Goal: Task Accomplishment & Management: Complete application form

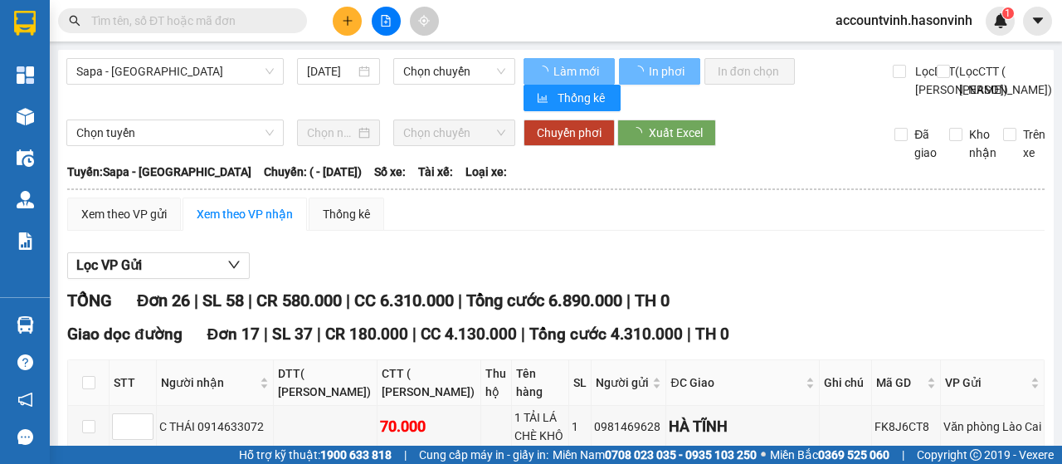
type input "27/08/2022"
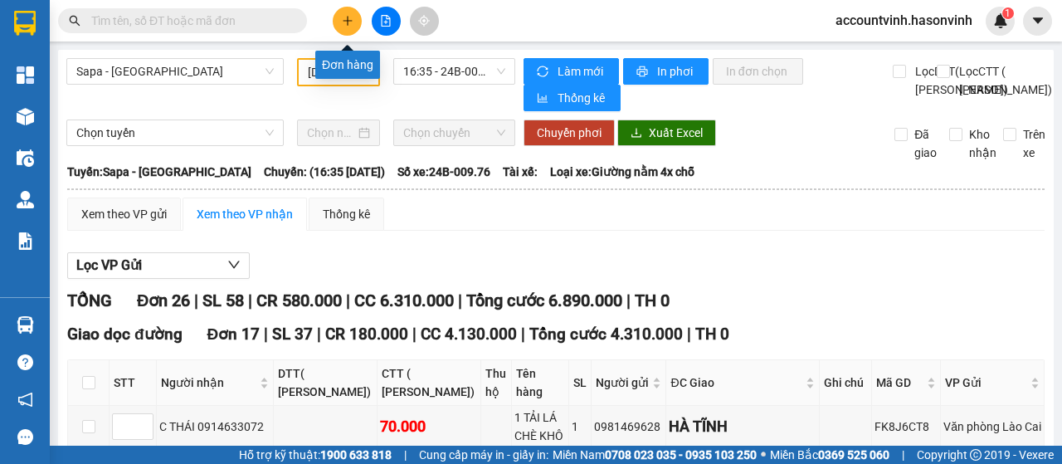
click at [345, 16] on icon "plus" at bounding box center [348, 21] width 12 height 12
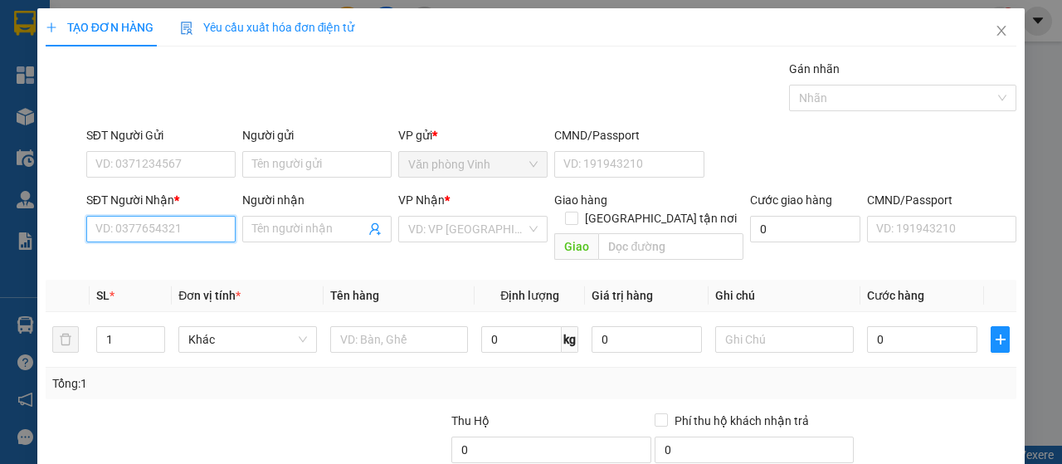
click at [175, 229] on input "SĐT Người Nhận *" at bounding box center [160, 229] width 149 height 27
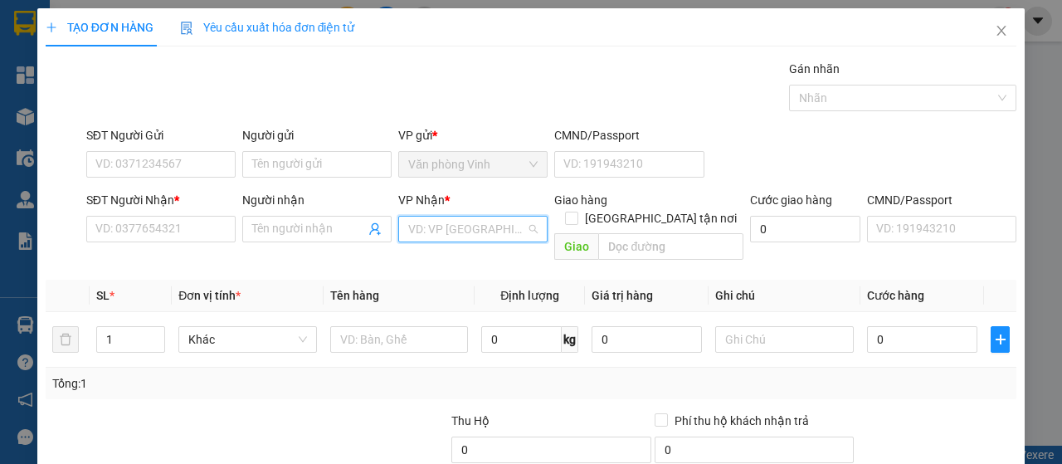
click at [443, 238] on input "search" at bounding box center [467, 229] width 118 height 25
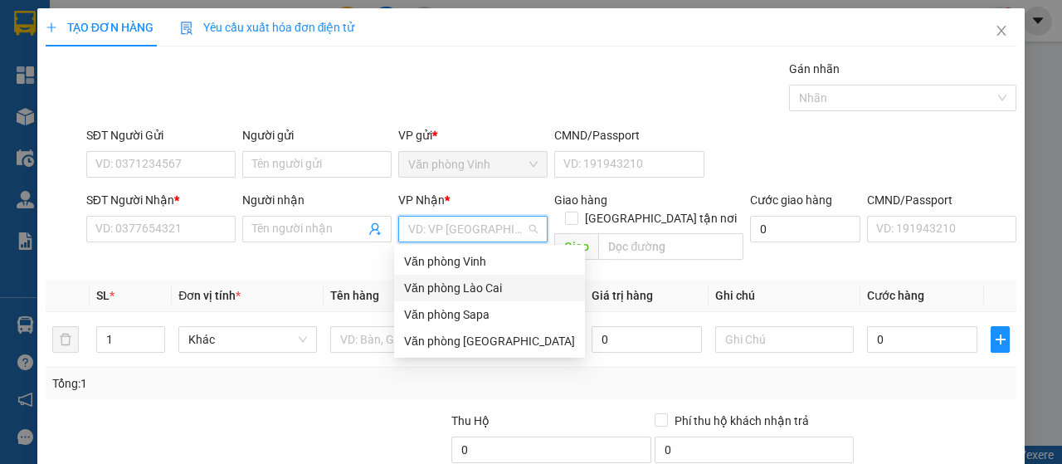
click at [458, 282] on div "Văn phòng Lào Cai" at bounding box center [489, 288] width 171 height 18
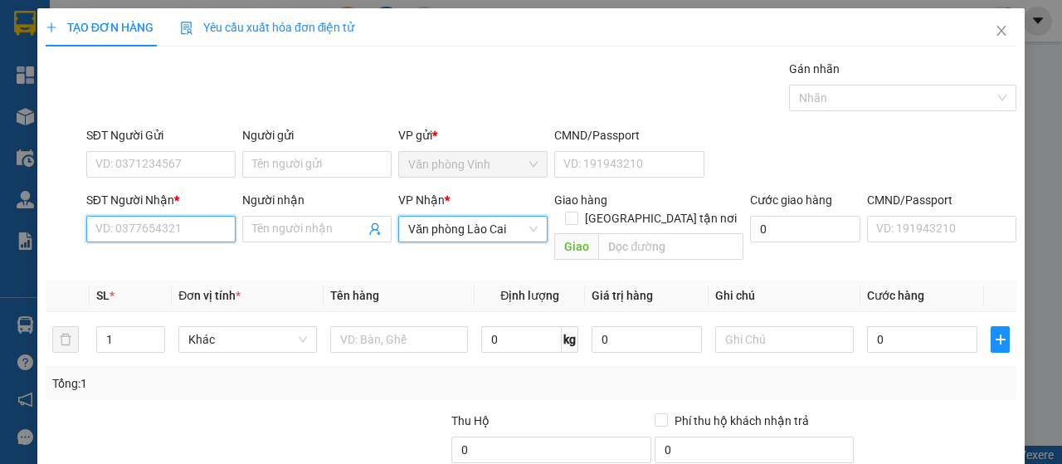
click at [178, 231] on input "SĐT Người Nhận *" at bounding box center [160, 229] width 149 height 27
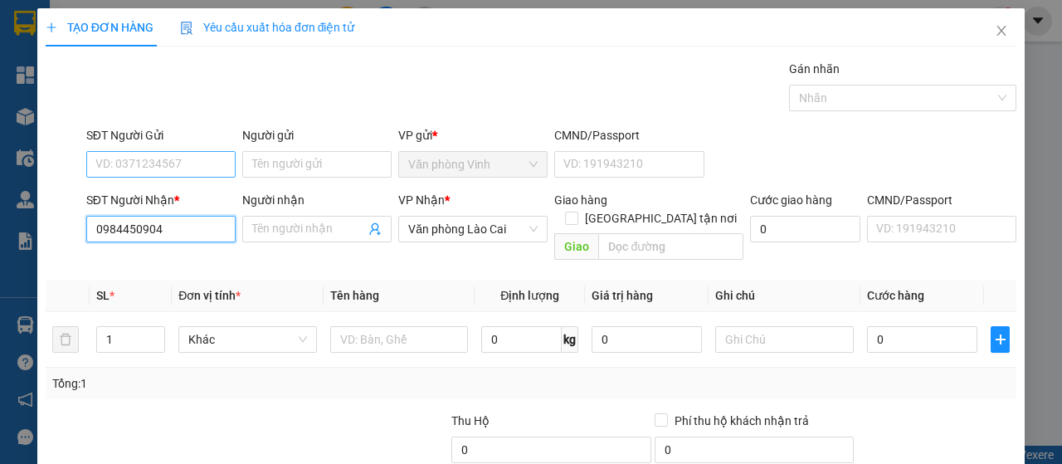
type input "0984450904"
click at [162, 167] on input "SĐT Người Gửi" at bounding box center [160, 164] width 149 height 27
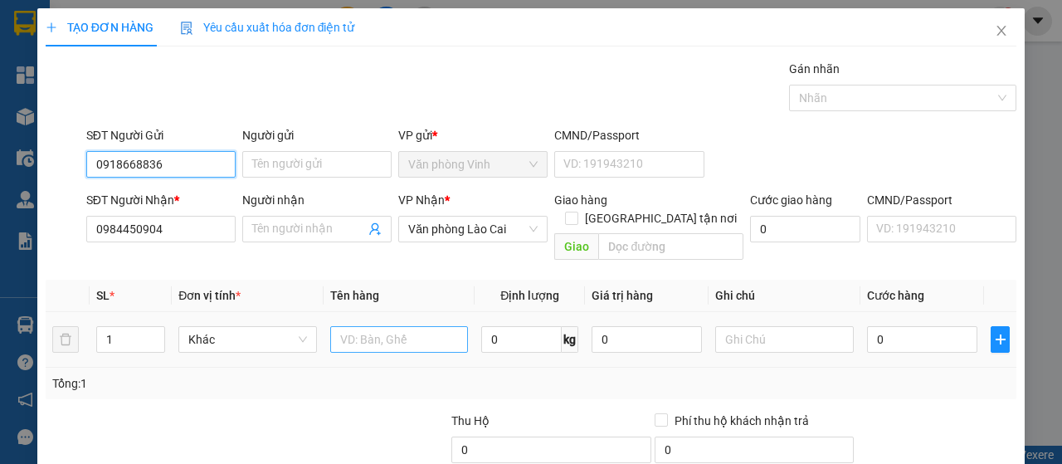
type input "0918668836"
click at [413, 326] on input "text" at bounding box center [399, 339] width 139 height 27
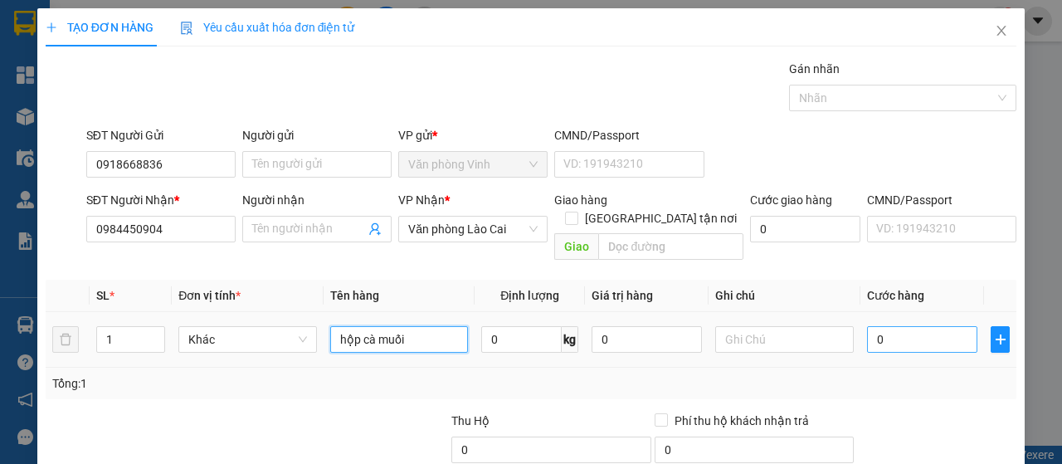
type input "hộp cà muối"
click at [867, 326] on input "0" at bounding box center [922, 339] width 110 height 27
type input "7"
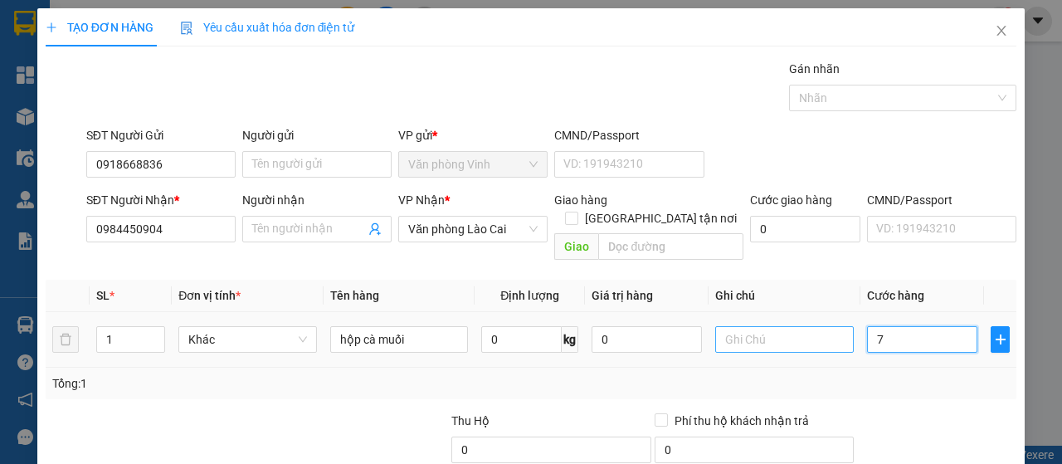
type input "70"
type input "700"
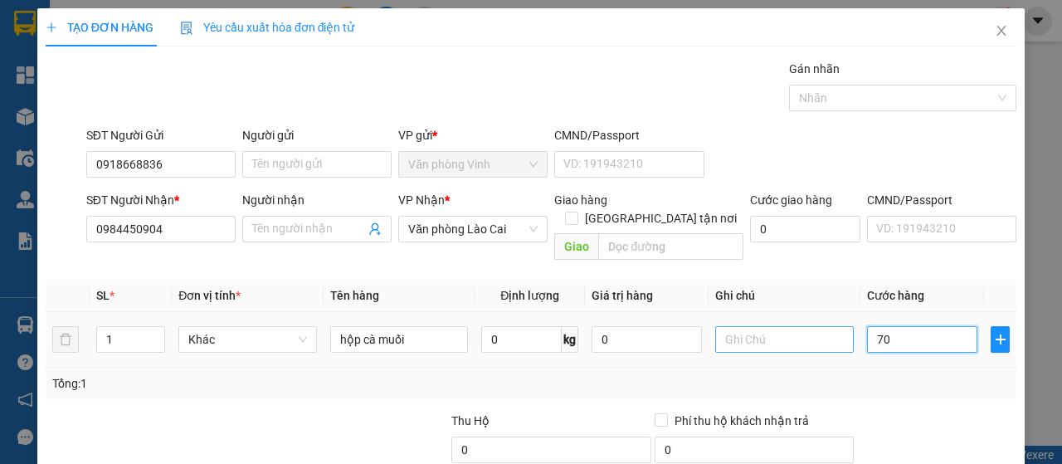
type input "700"
type input "7.000"
type input "70.000"
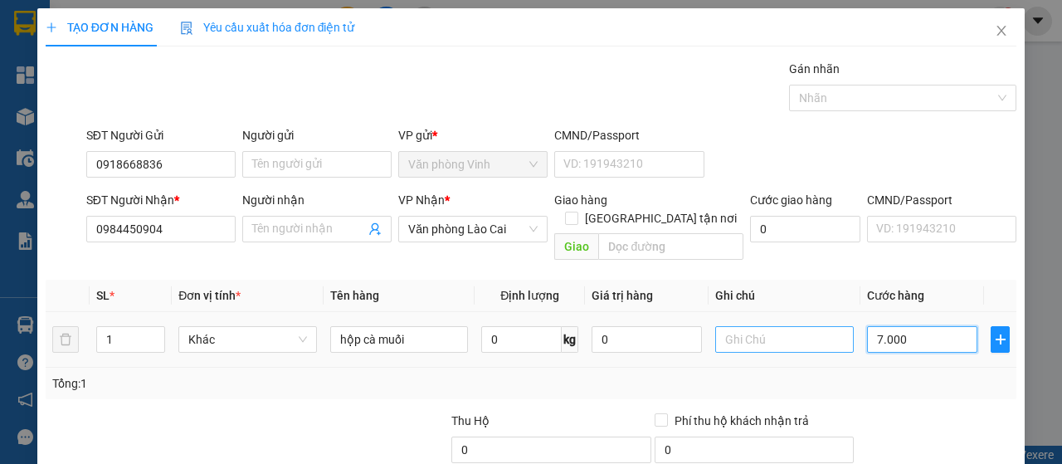
type input "70.000"
click at [765, 326] on input "text" at bounding box center [784, 339] width 139 height 27
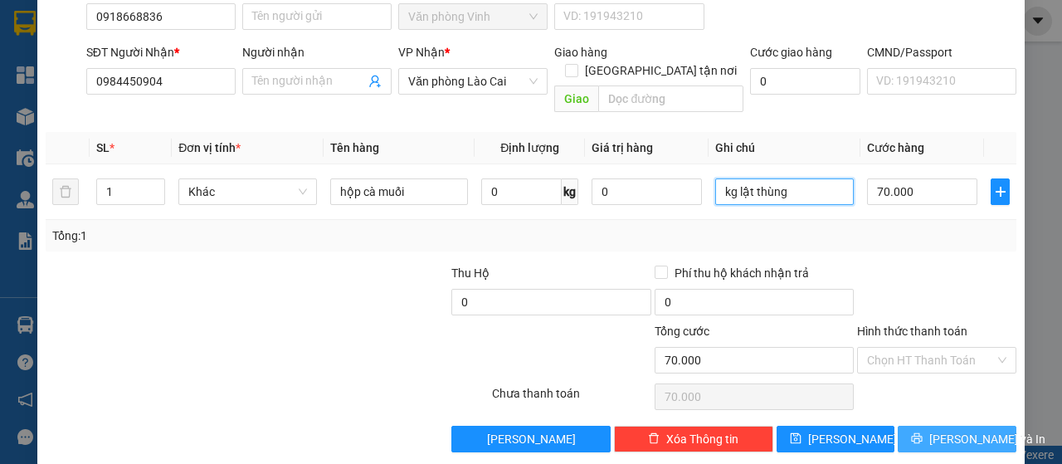
type input "kg lật thùng"
click at [961, 430] on span "[PERSON_NAME] và In" at bounding box center [987, 439] width 116 height 18
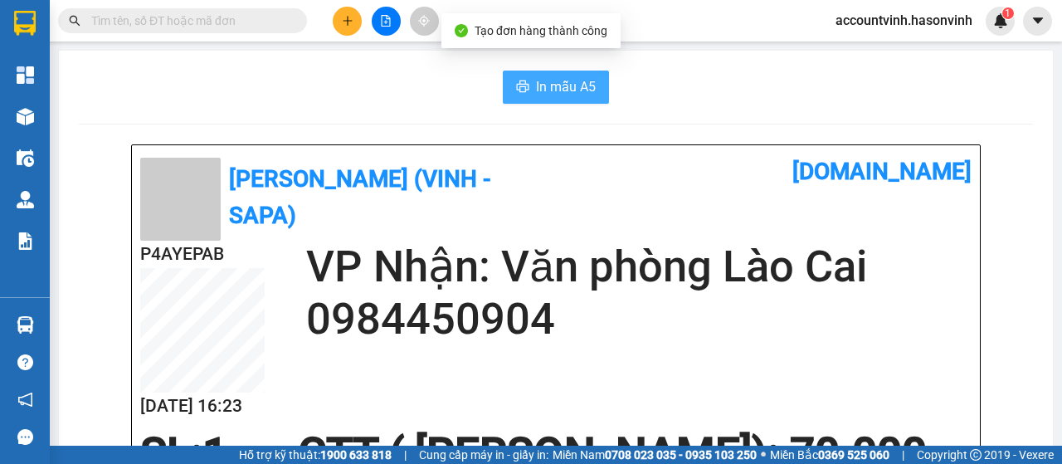
click at [558, 90] on span "In mẫu A5" at bounding box center [566, 86] width 60 height 21
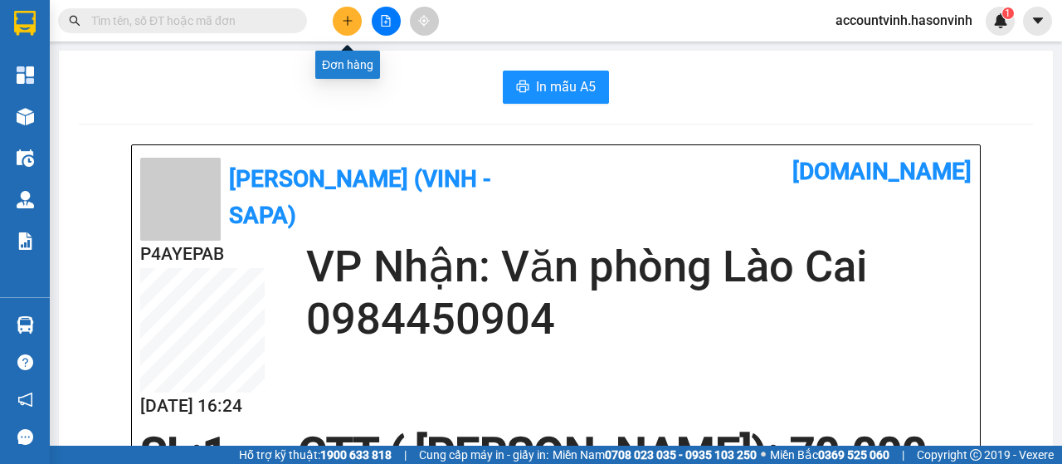
click at [350, 17] on icon "plus" at bounding box center [348, 21] width 12 height 12
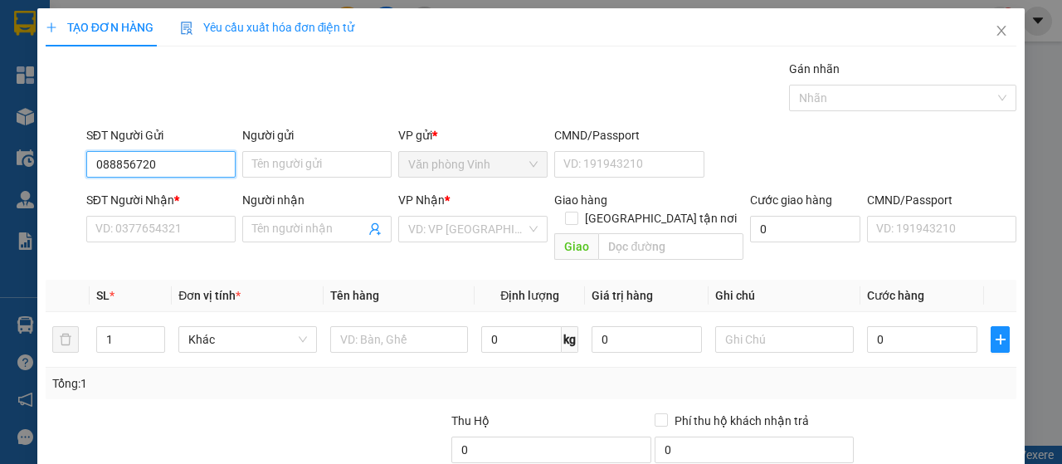
type input "0888567202"
drag, startPoint x: 167, startPoint y: 170, endPoint x: 76, endPoint y: 160, distance: 91.0
click at [76, 160] on div "SĐT Người Gửi 0888567202 0888567202 Người gửi Tên người gửi VP gửi * Văn phòng …" at bounding box center [531, 155] width 974 height 58
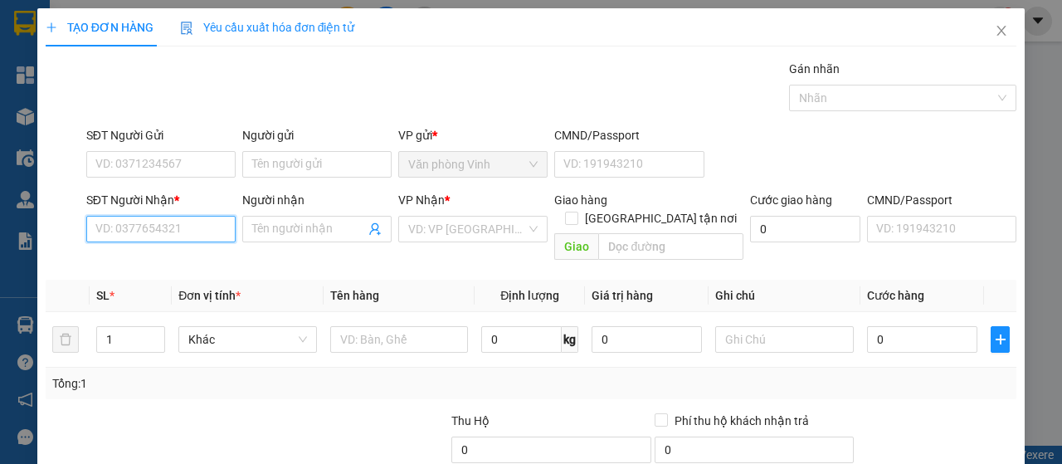
click at [153, 231] on input "SĐT Người Nhận *" at bounding box center [160, 229] width 149 height 27
paste input "0888567202"
type input "0888567202"
click at [491, 231] on input "search" at bounding box center [467, 229] width 118 height 25
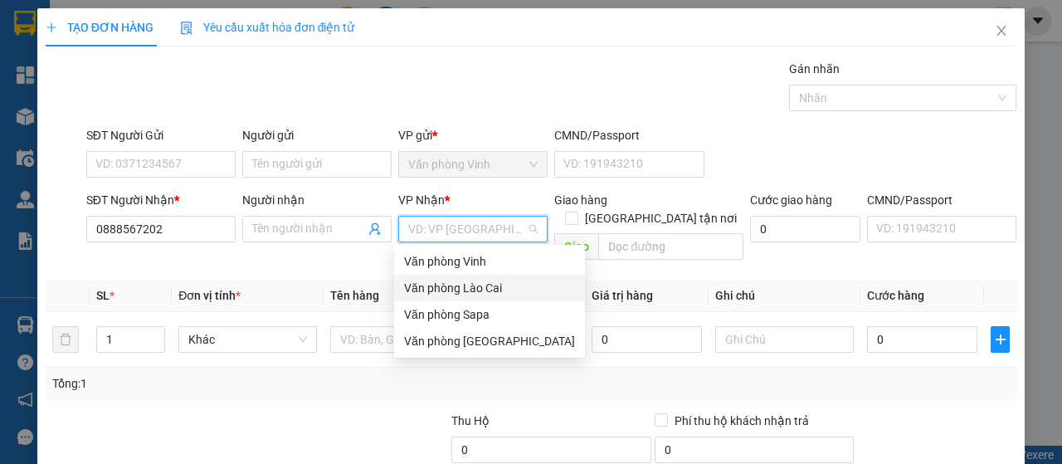
click at [486, 288] on div "Văn phòng Lào Cai" at bounding box center [489, 288] width 171 height 18
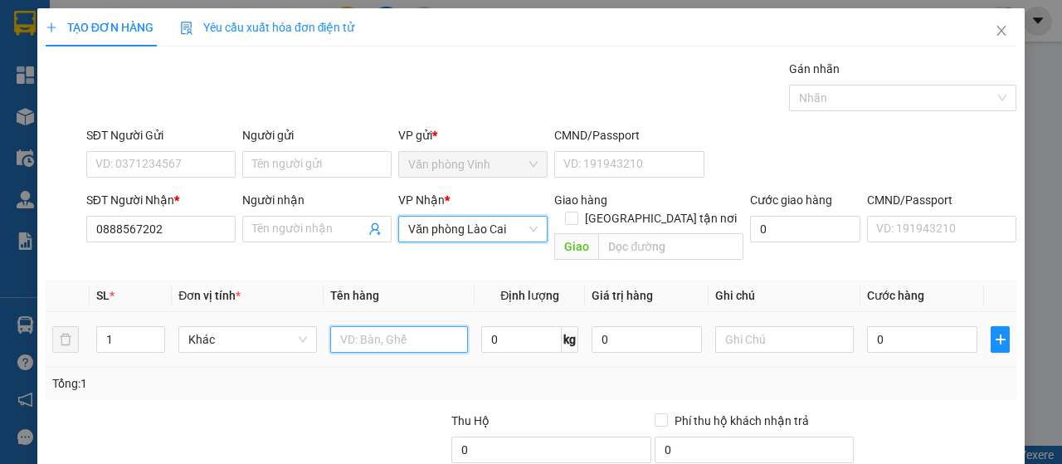
click at [378, 326] on input "text" at bounding box center [399, 339] width 139 height 27
type input "bọc đen"
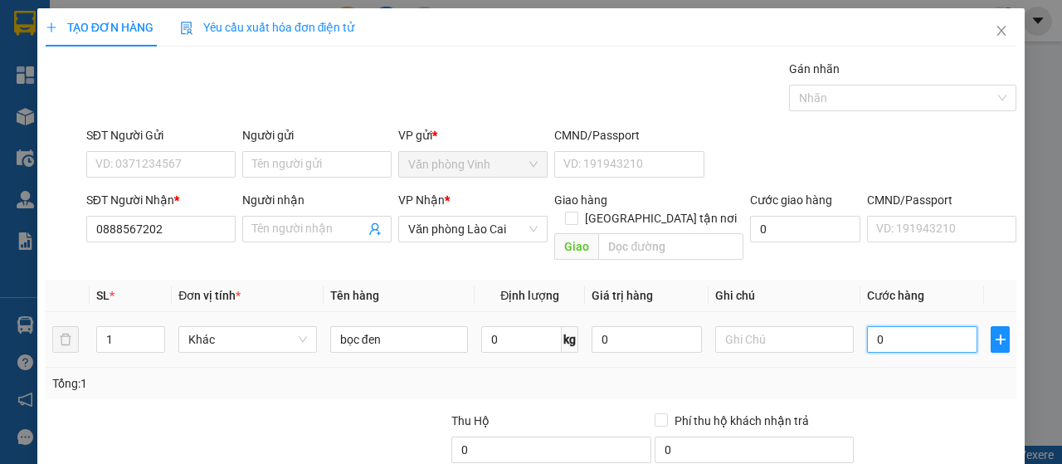
click at [871, 326] on input "0" at bounding box center [922, 339] width 110 height 27
type input "5"
type input "50"
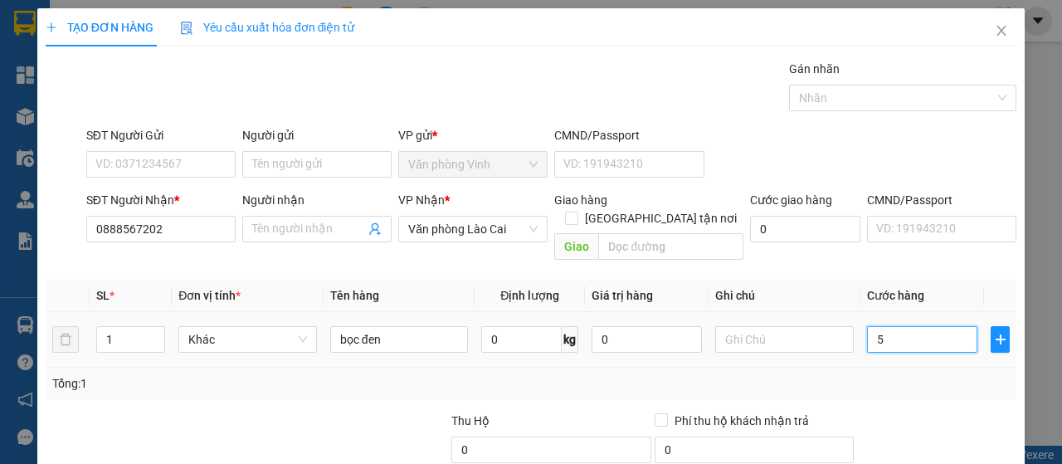
type input "50"
type input "500"
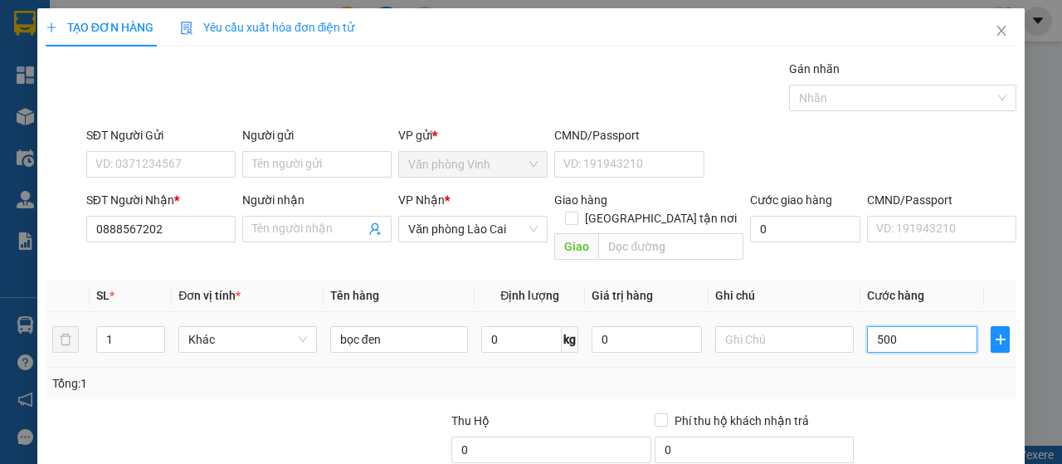
type input "5.000"
type input "50.000"
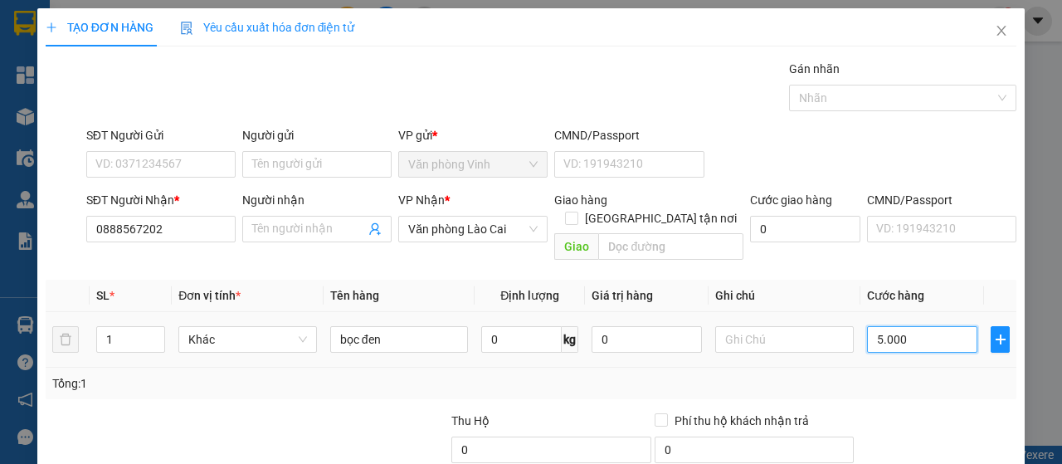
type input "50.000"
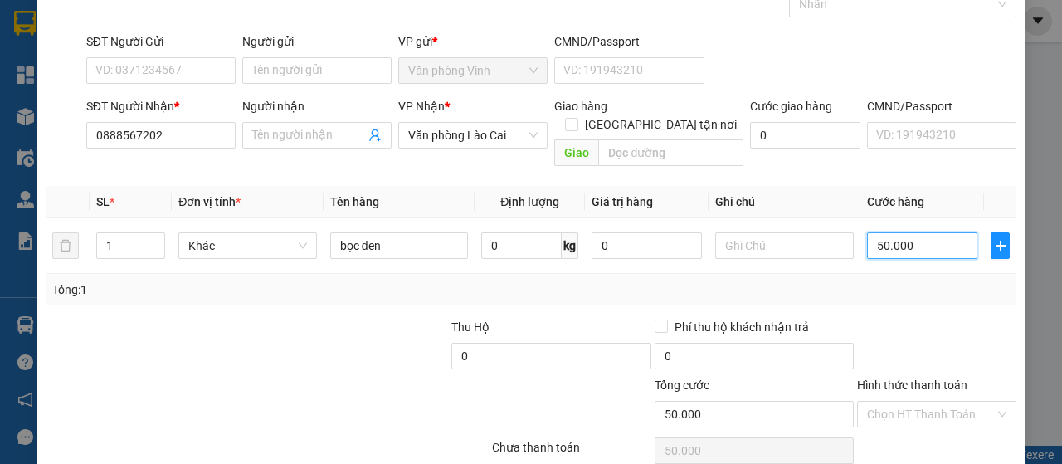
scroll to position [148, 0]
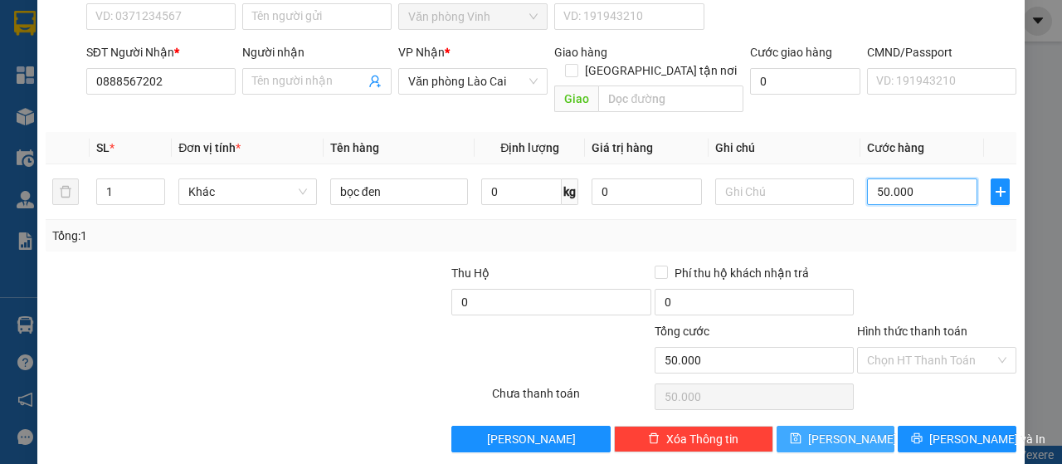
type input "50.000"
click at [821, 426] on button "[PERSON_NAME]" at bounding box center [836, 439] width 119 height 27
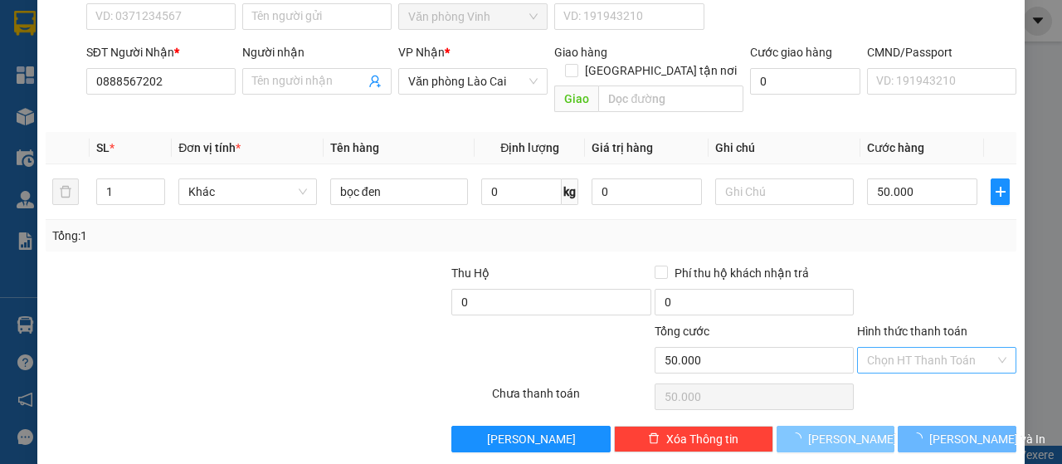
type input "0"
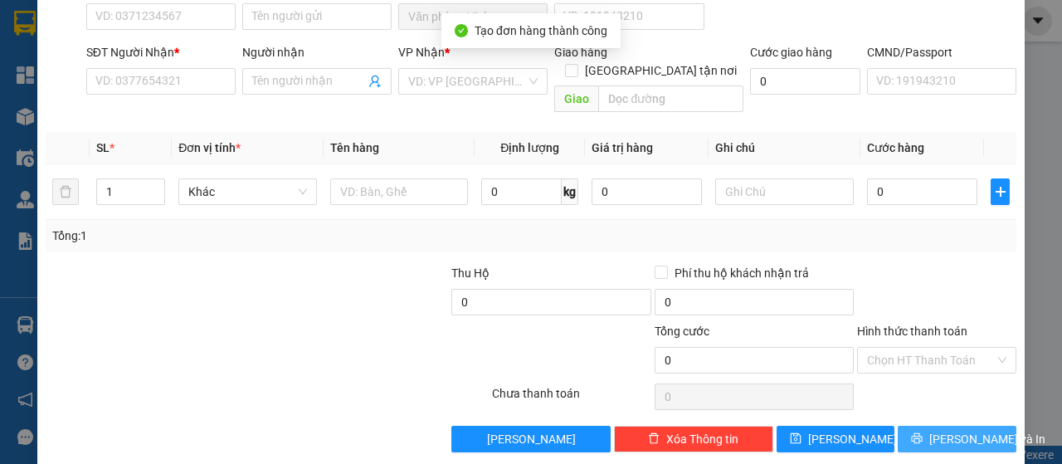
click at [967, 430] on span "[PERSON_NAME] và In" at bounding box center [987, 439] width 116 height 18
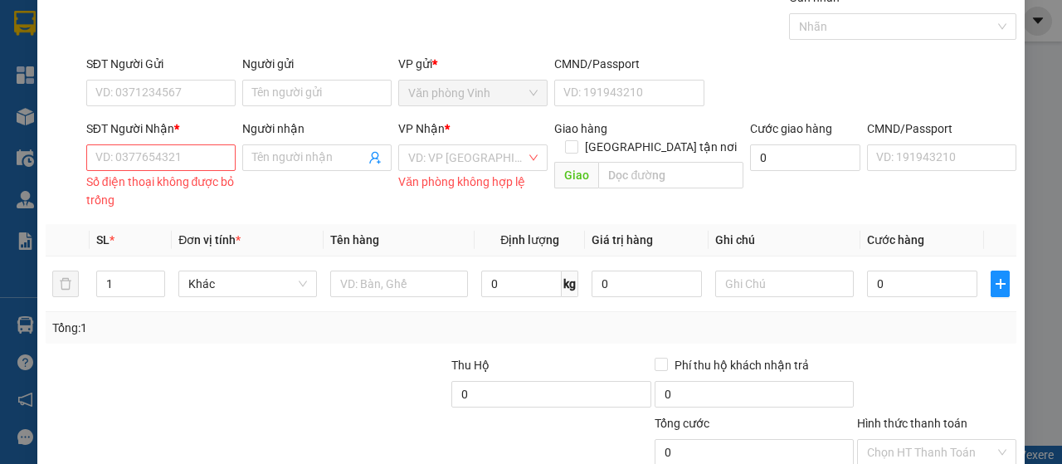
scroll to position [0, 0]
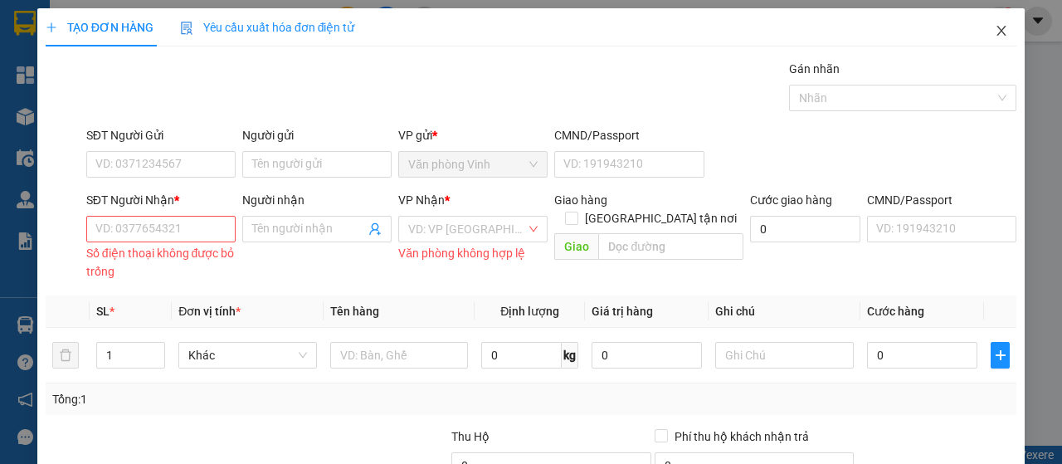
click at [995, 34] on icon "close" at bounding box center [1001, 30] width 13 height 13
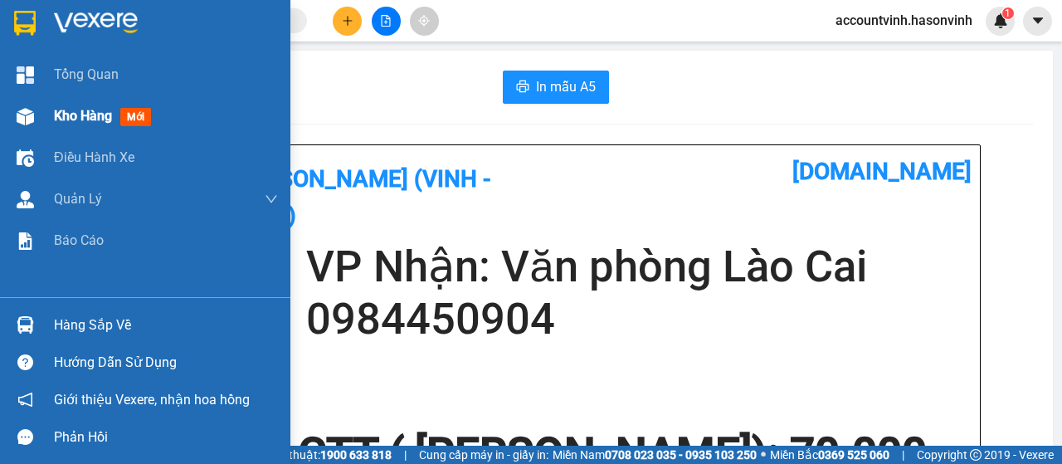
click at [25, 117] on img at bounding box center [25, 116] width 17 height 17
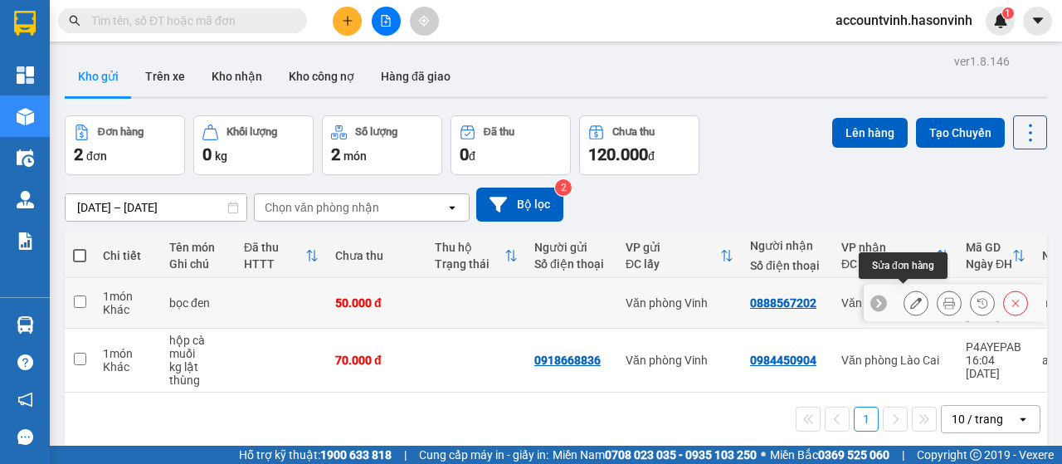
click at [910, 297] on icon at bounding box center [916, 303] width 12 height 12
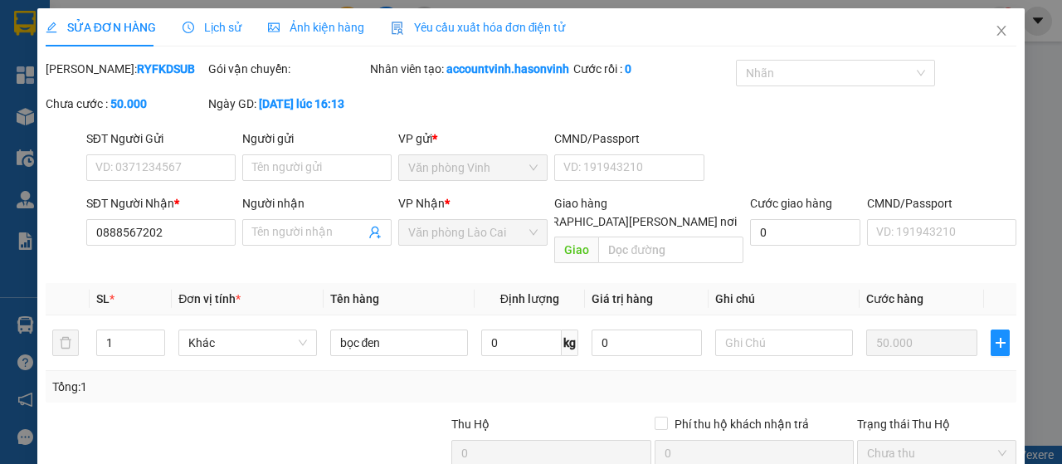
type input "0888567202"
type input "0"
type input "50.000"
click at [141, 181] on input "SĐT Người Gửi" at bounding box center [160, 167] width 149 height 27
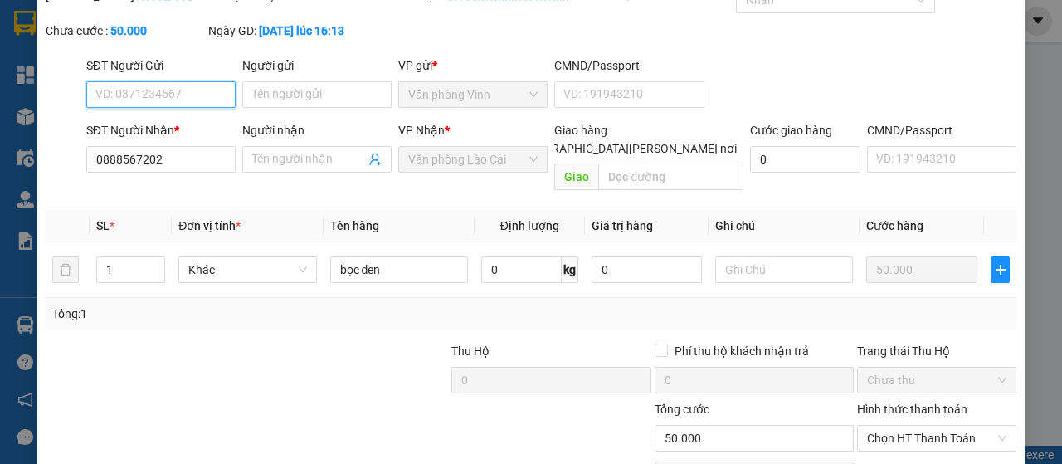
scroll to position [166, 0]
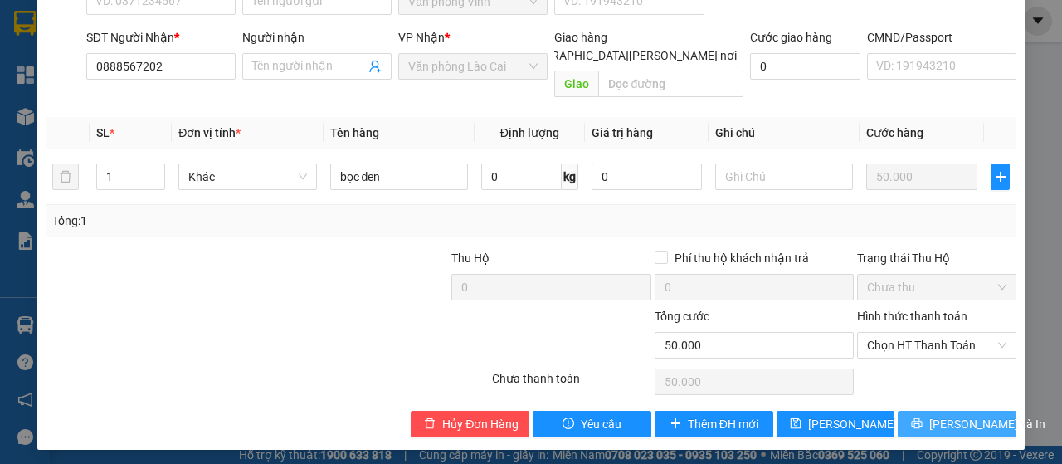
click at [949, 433] on span "[PERSON_NAME] và In" at bounding box center [987, 424] width 116 height 18
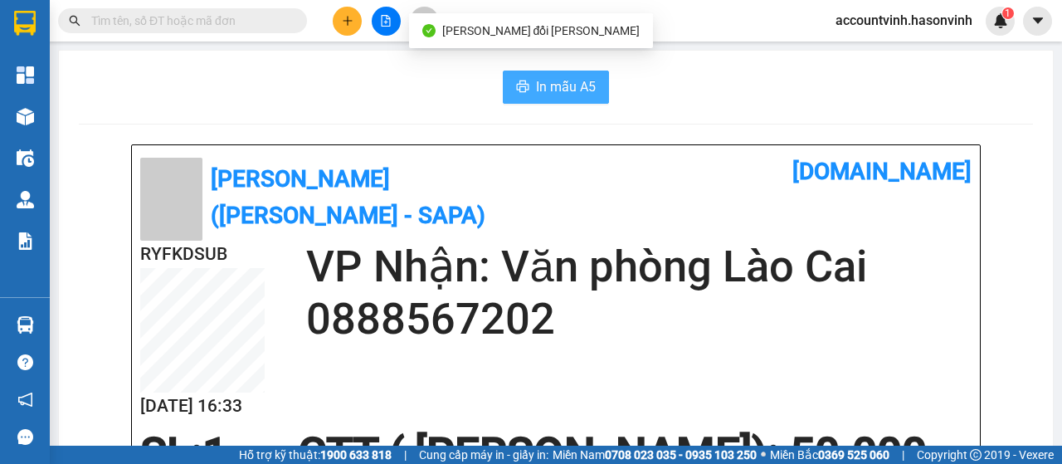
click at [543, 90] on span "In mẫu A5" at bounding box center [566, 86] width 60 height 21
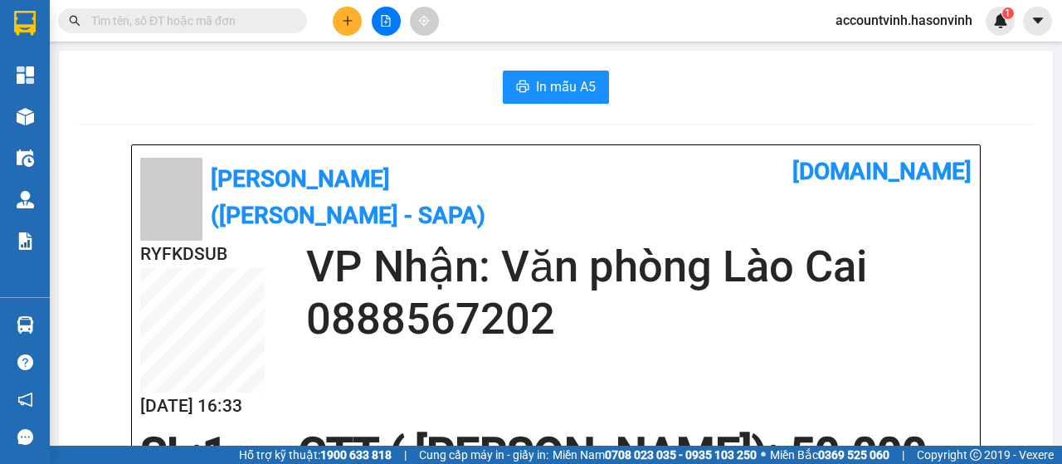
click at [158, 17] on input "text" at bounding box center [189, 21] width 196 height 18
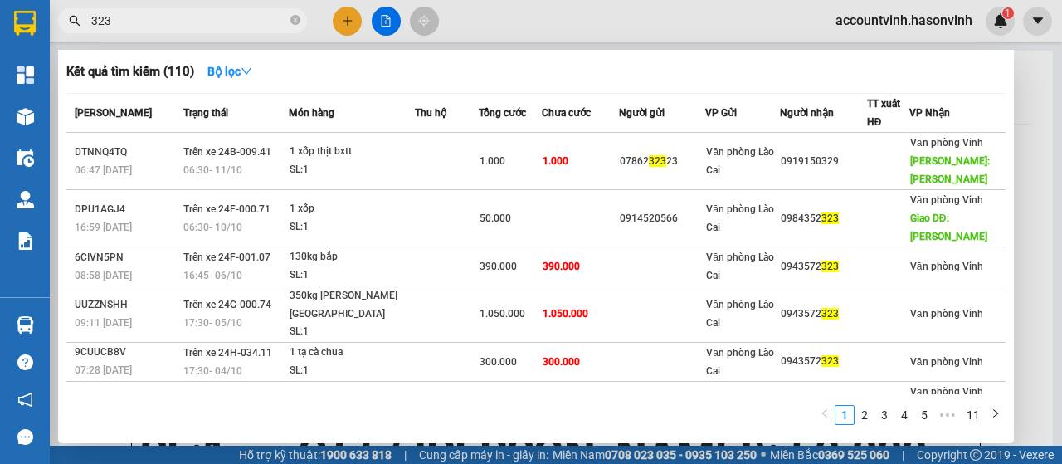
type input "323"
click at [388, 19] on div at bounding box center [531, 232] width 1062 height 464
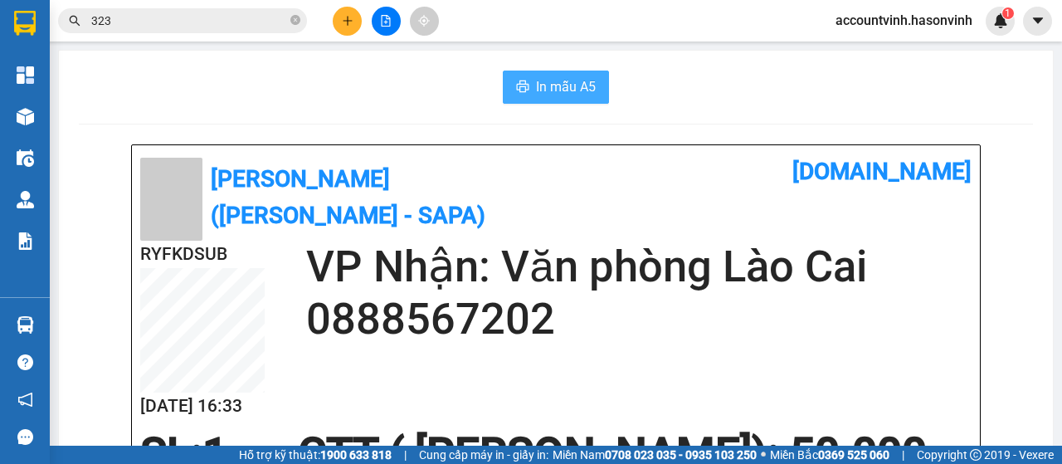
click at [547, 72] on button "In mẫu A5" at bounding box center [556, 87] width 106 height 33
click at [392, 17] on button at bounding box center [386, 21] width 29 height 29
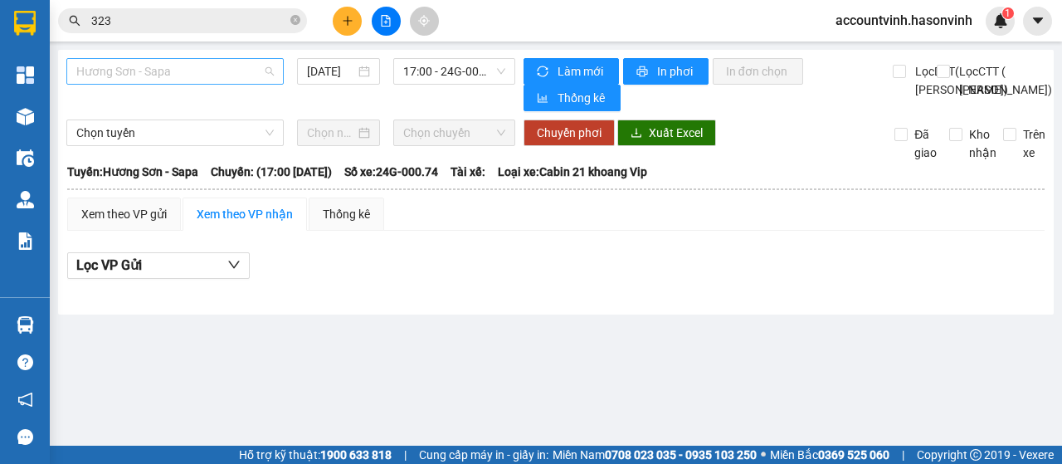
click at [209, 62] on span "Hương Sơn - Sapa" at bounding box center [174, 71] width 197 height 25
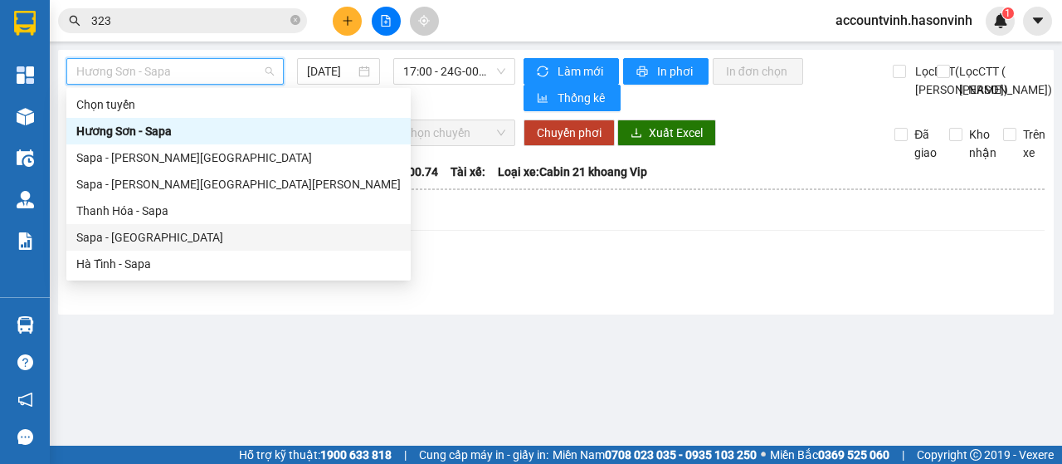
click at [156, 231] on div "Sapa - [GEOGRAPHIC_DATA]" at bounding box center [238, 237] width 324 height 18
type input "[DATE]"
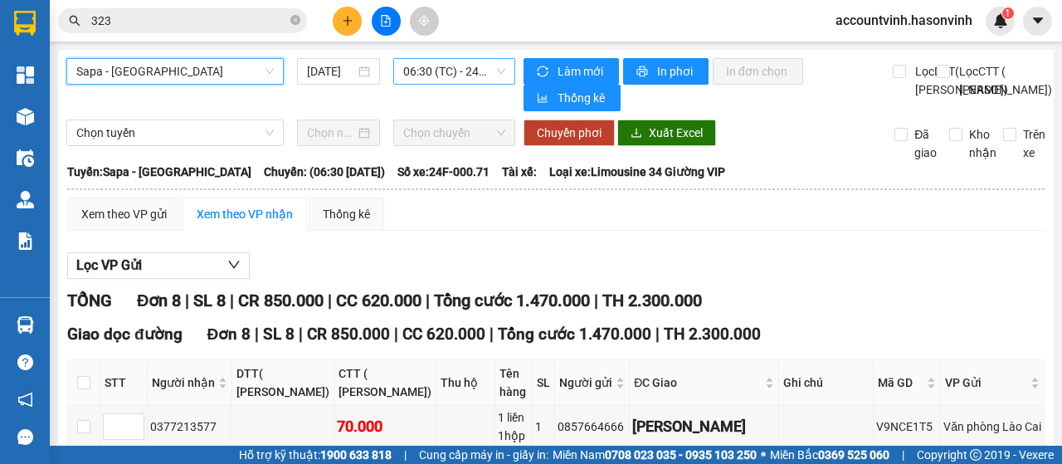
click at [428, 75] on span "06:30 (TC) - 24F-000.71" at bounding box center [453, 71] width 101 height 25
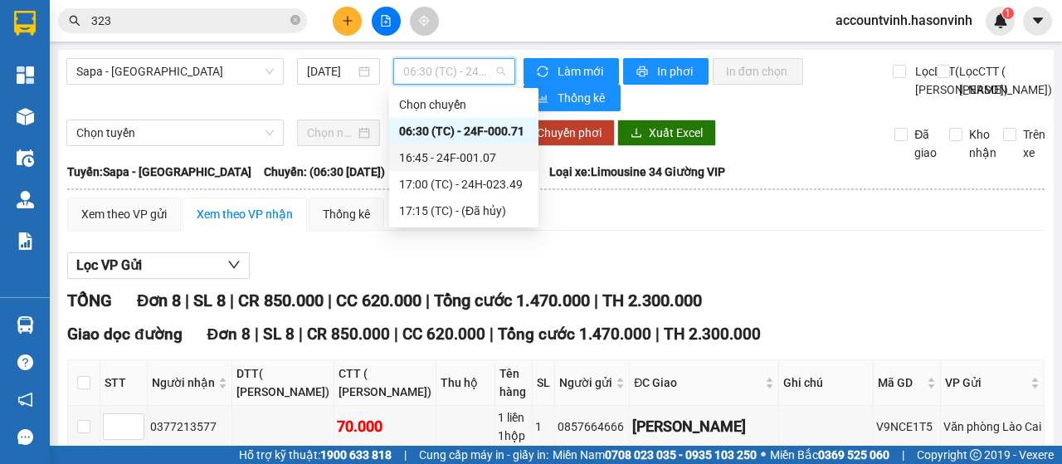
click at [465, 158] on div "16:45 - 24F-001.07" at bounding box center [463, 158] width 129 height 18
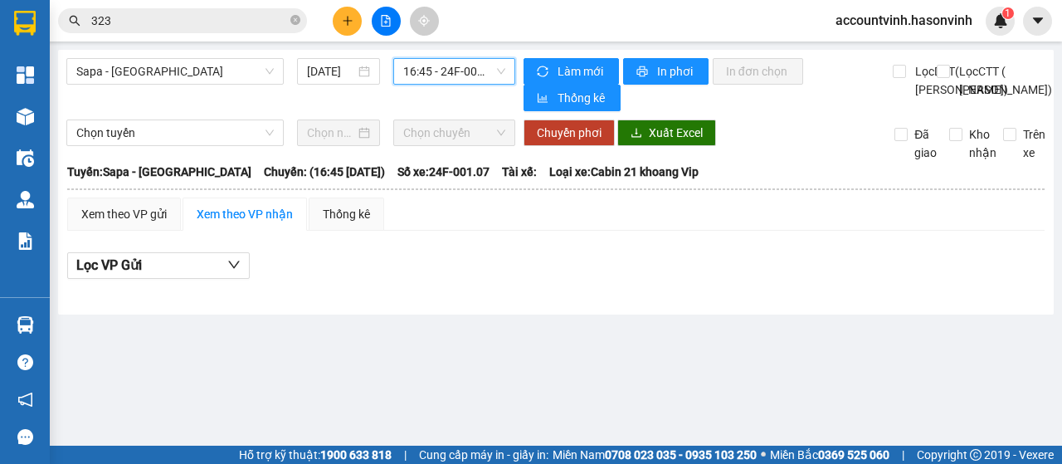
click at [442, 74] on span "16:45 - 24F-001.07" at bounding box center [453, 71] width 101 height 25
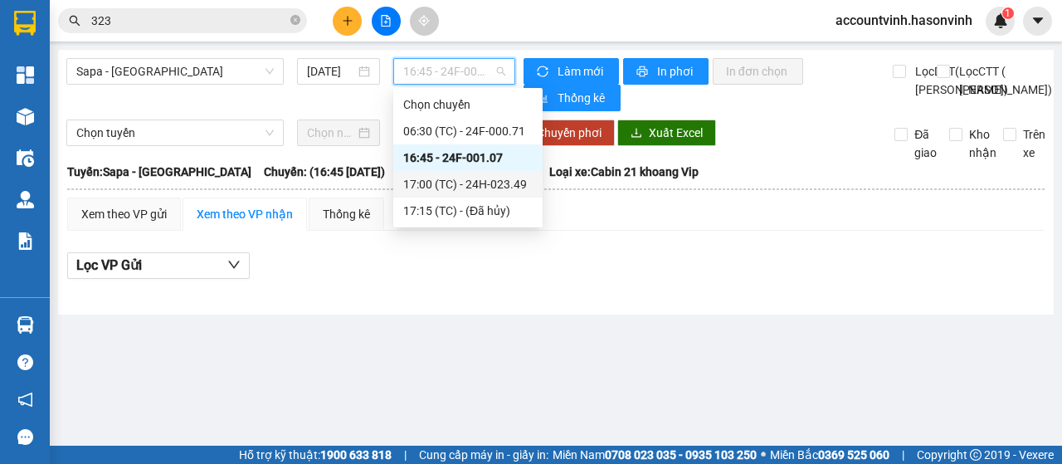
click at [501, 188] on div "17:00 (TC) - 24H-023.49" at bounding box center [467, 184] width 129 height 18
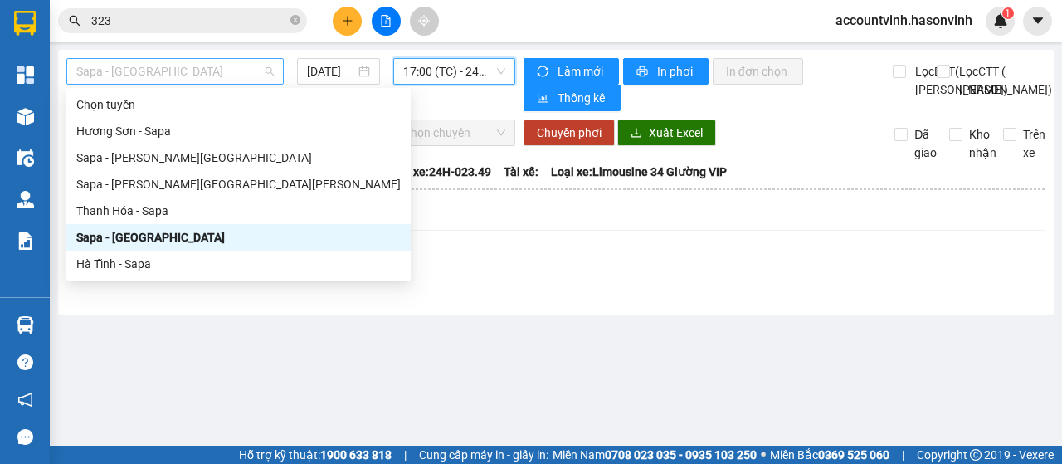
click at [174, 68] on span "Sapa - [GEOGRAPHIC_DATA]" at bounding box center [174, 71] width 197 height 25
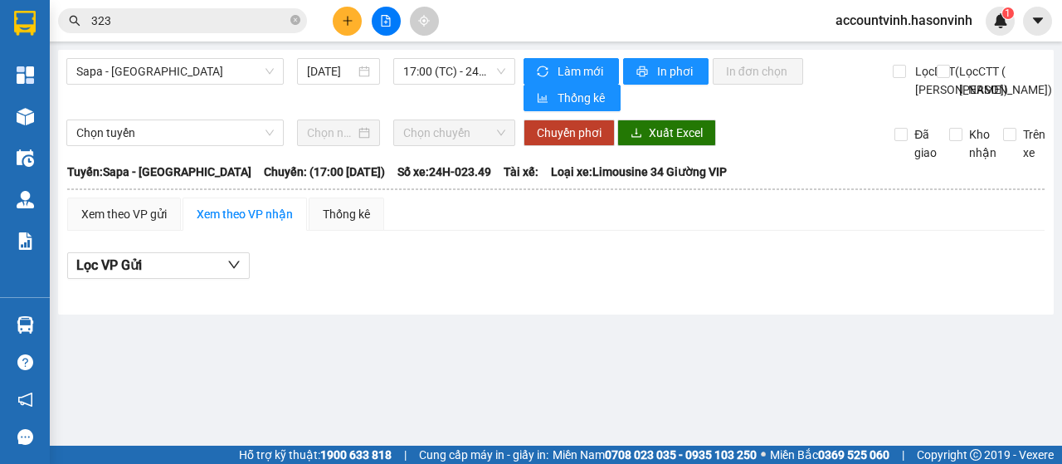
click at [465, 111] on div "Sapa - [GEOGRAPHIC_DATA] [DATE] 17:00 (TC) - 24H-023.49" at bounding box center [290, 84] width 449 height 53
click at [348, 17] on icon "plus" at bounding box center [348, 21] width 12 height 12
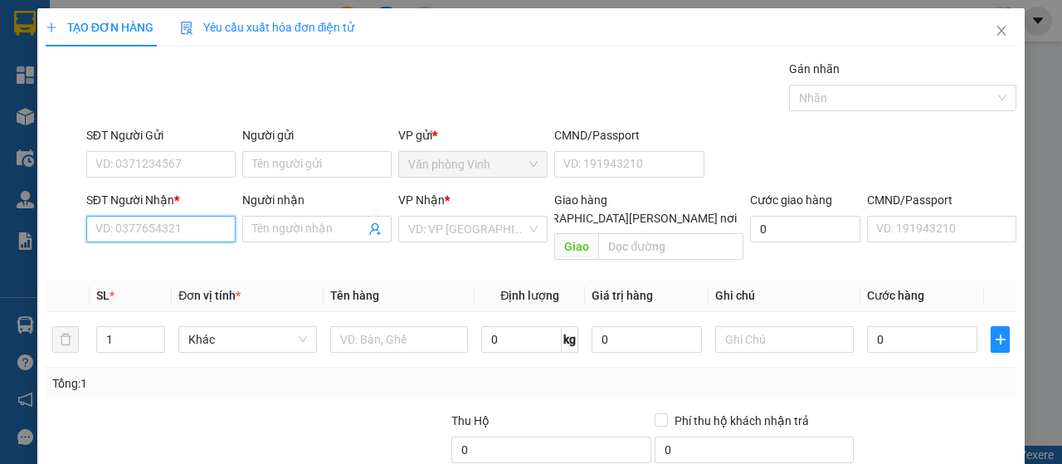
click at [211, 223] on input "SĐT Người Nhận *" at bounding box center [160, 229] width 149 height 27
click at [169, 224] on input "SĐT Người Nhận *" at bounding box center [160, 229] width 149 height 27
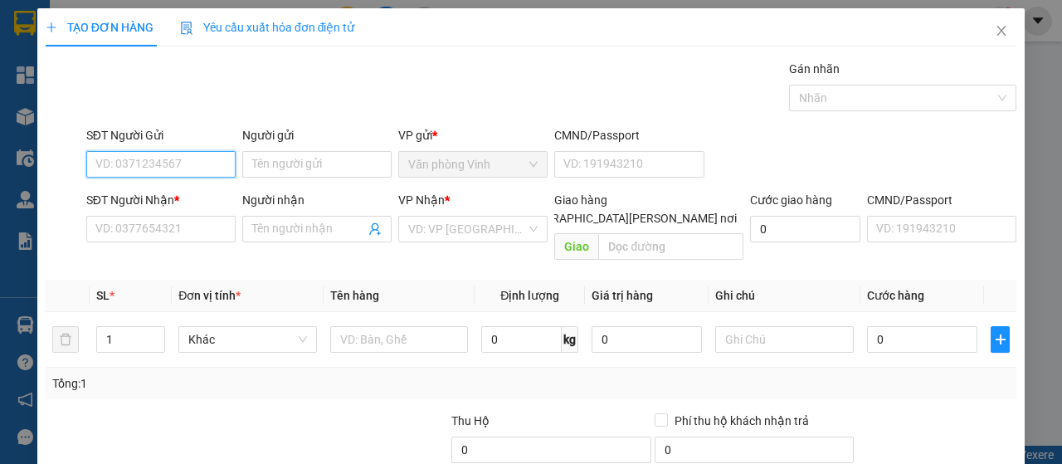
click at [187, 162] on input "SĐT Người Gửi" at bounding box center [160, 164] width 149 height 27
type input "0962201461"
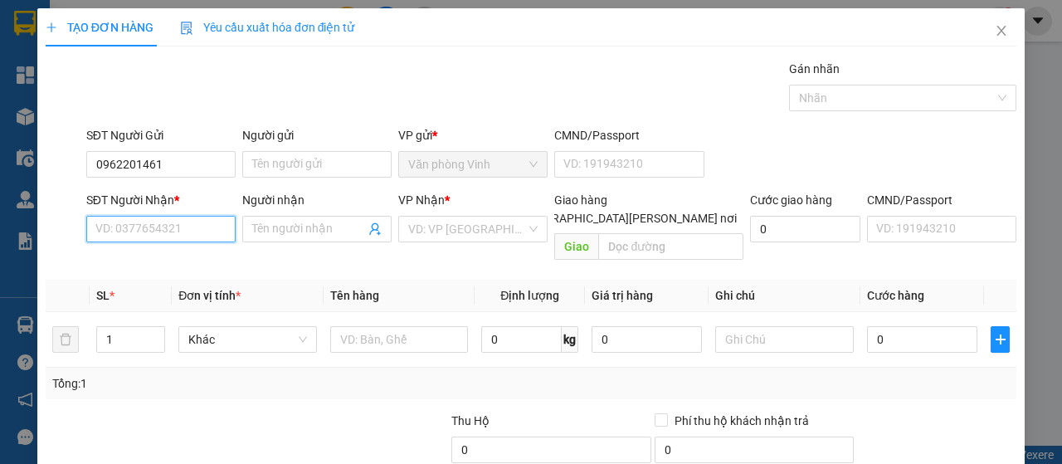
click at [165, 230] on input "SĐT Người Nhận *" at bounding box center [160, 229] width 149 height 27
click at [148, 264] on div "0984450904" at bounding box center [159, 261] width 128 height 18
type input "0984450904"
type input "70.000"
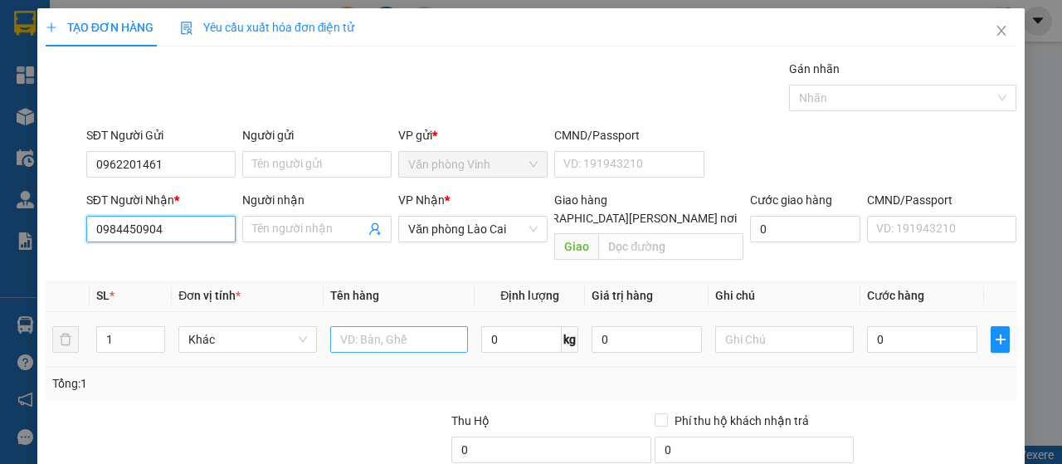
type input "0984450904"
click at [355, 326] on input "hối" at bounding box center [399, 339] width 139 height 27
type input "h"
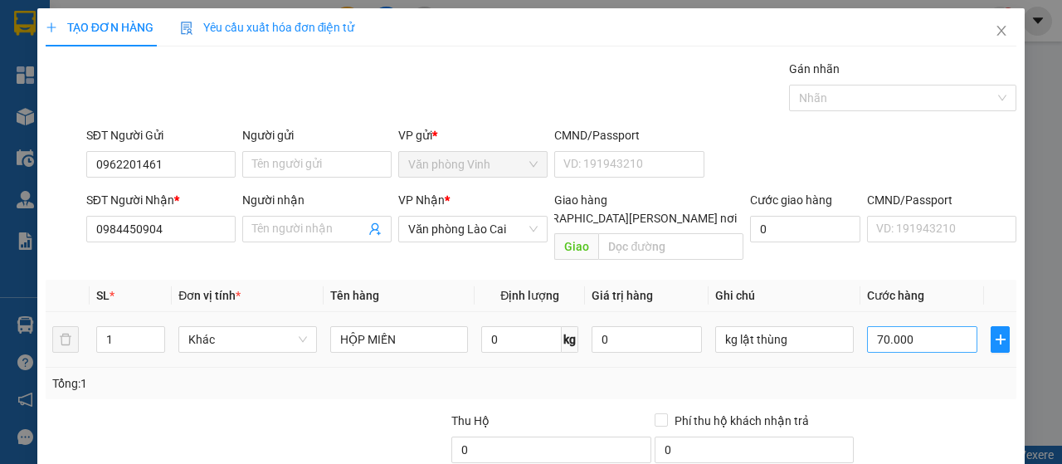
type input "HỘP MIẾN"
click at [913, 326] on input "70.000" at bounding box center [922, 339] width 110 height 27
type input "6"
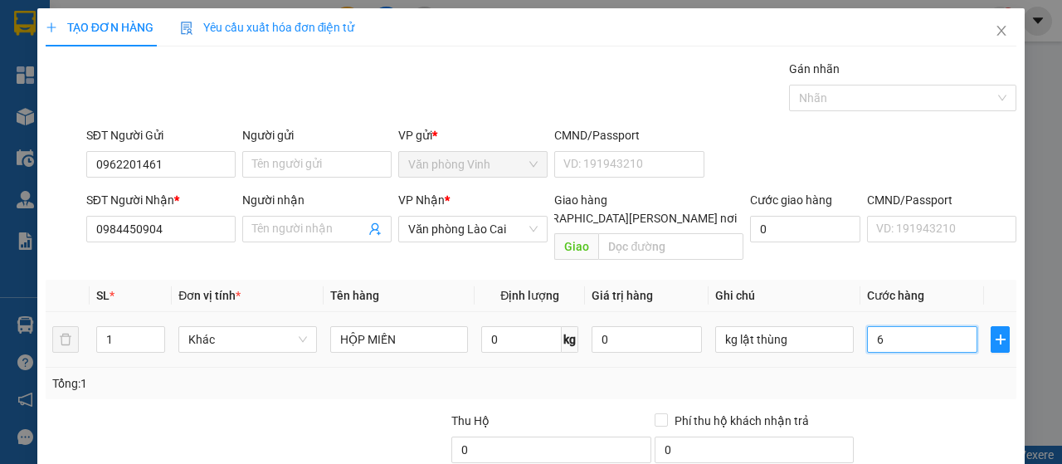
type input "60"
type input "600"
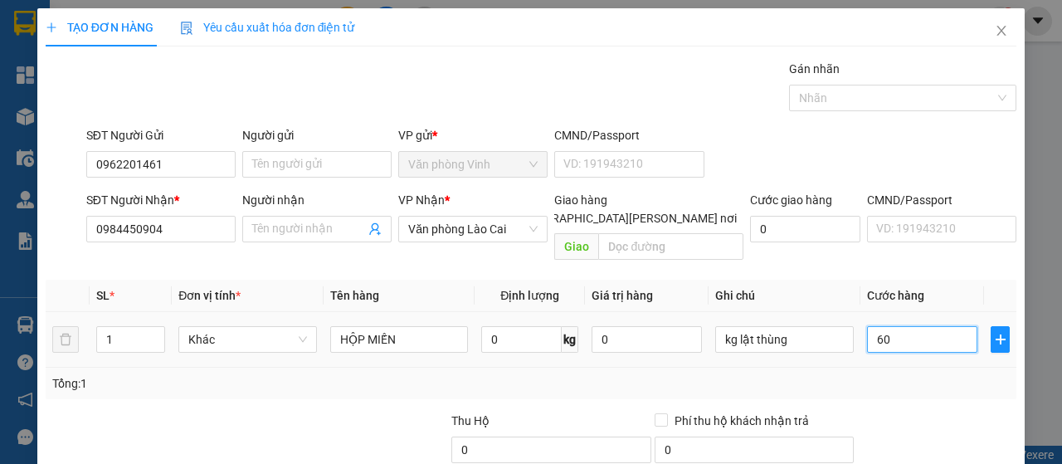
type input "600"
type input "6.000"
type input "60.000"
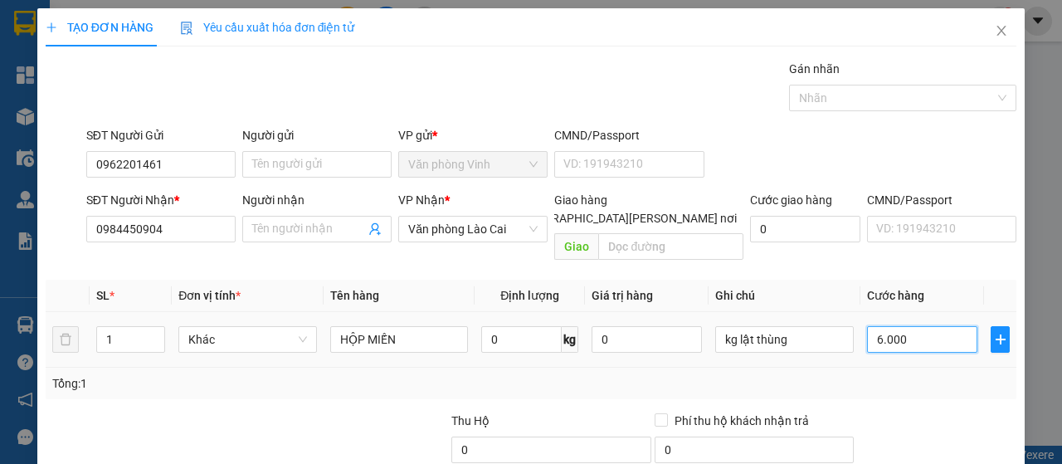
type input "60.000"
drag, startPoint x: 799, startPoint y: 323, endPoint x: 694, endPoint y: 331, distance: 105.7
click at [694, 331] on tr "1 Khác HỘP MIẾN 0 kg 0 kg lật thùng 60.000" at bounding box center [531, 340] width 971 height 56
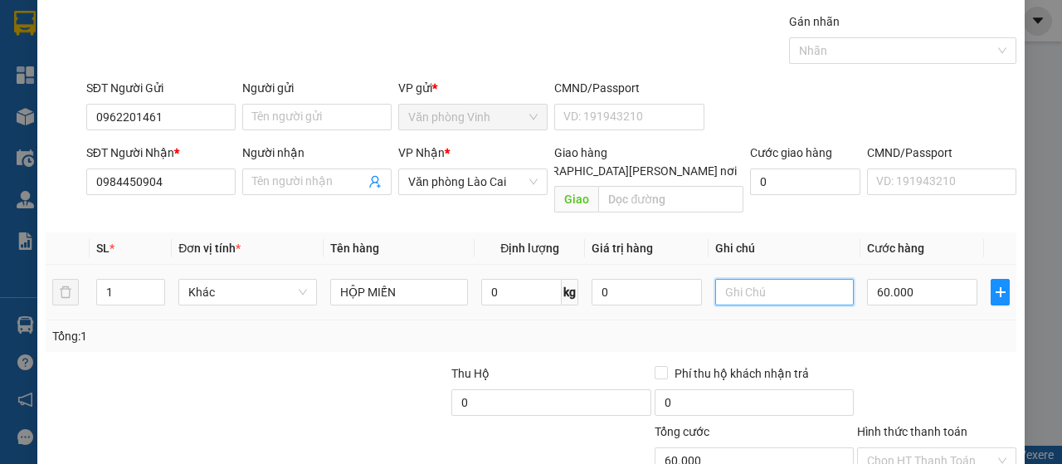
scroll to position [148, 0]
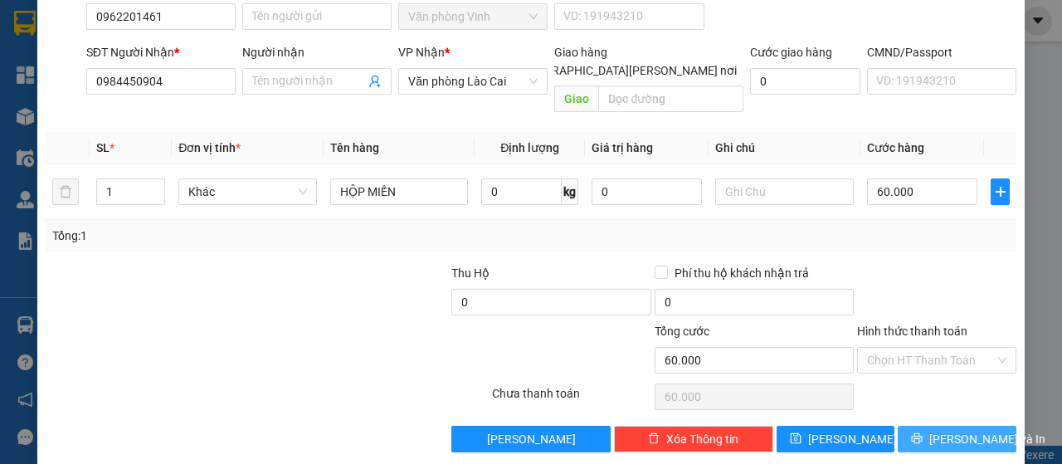
click at [940, 430] on span "[PERSON_NAME] và In" at bounding box center [987, 439] width 116 height 18
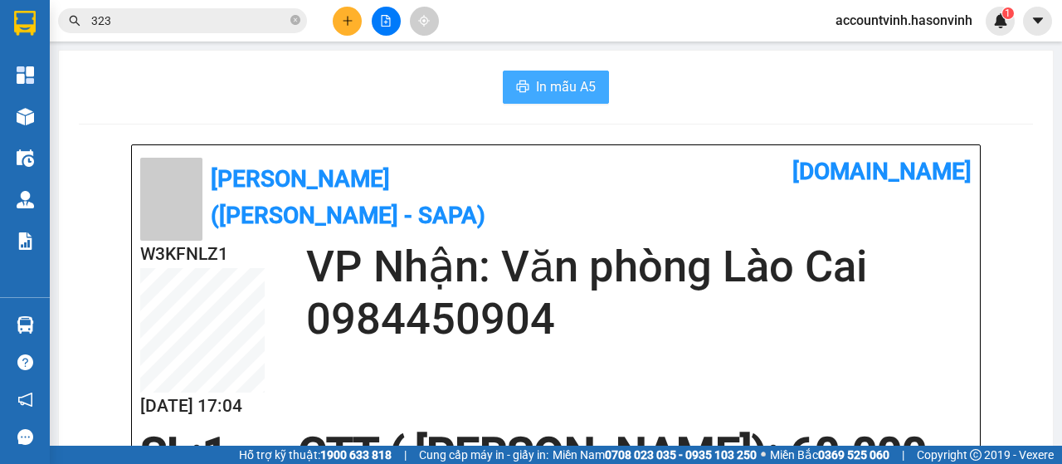
click at [576, 85] on span "In mẫu A5" at bounding box center [566, 86] width 60 height 21
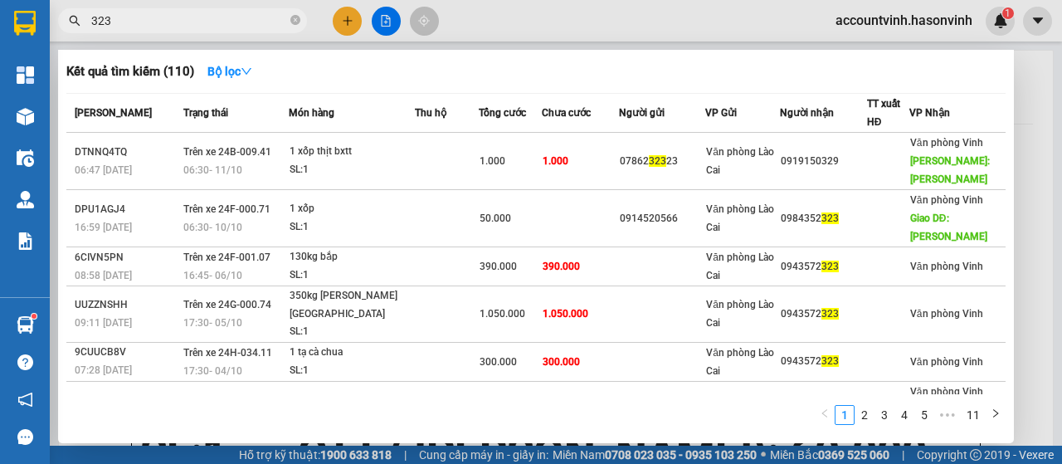
click at [166, 27] on input "323" at bounding box center [189, 21] width 196 height 18
type input "3"
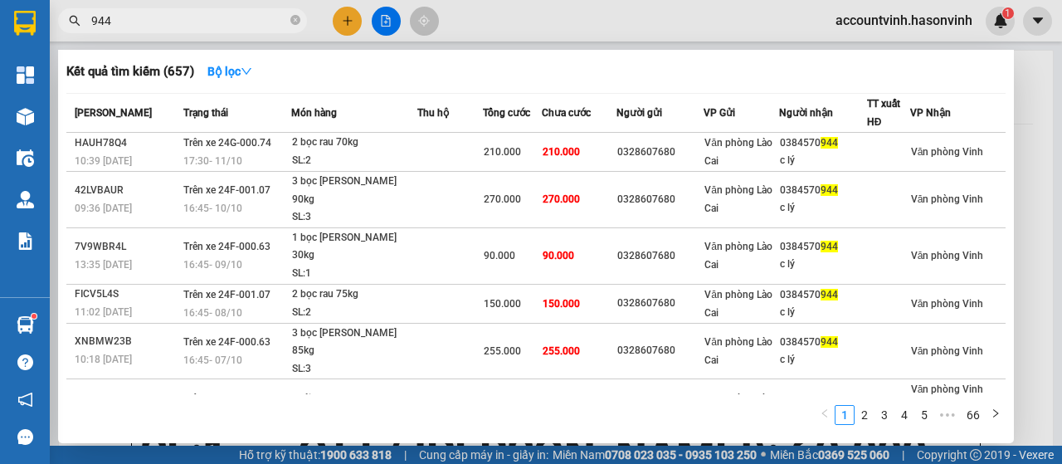
type input "944"
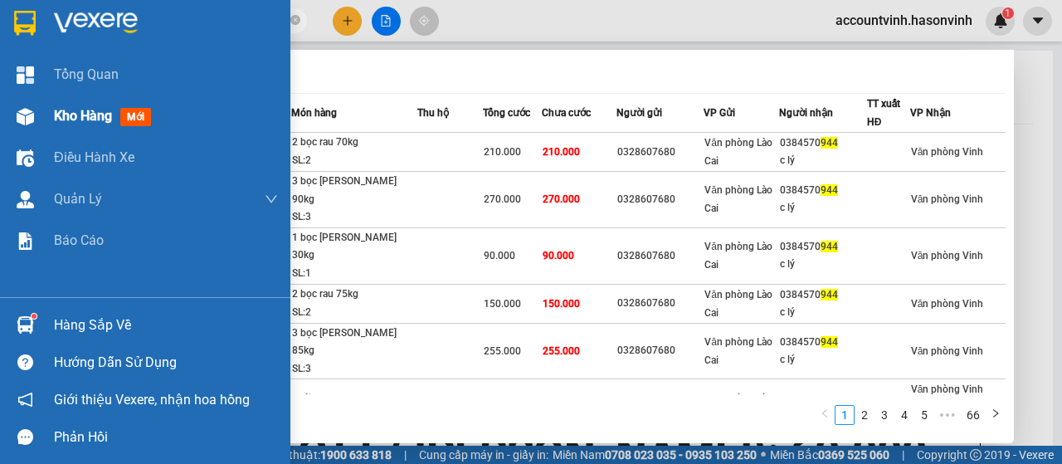
click at [25, 117] on img at bounding box center [25, 116] width 17 height 17
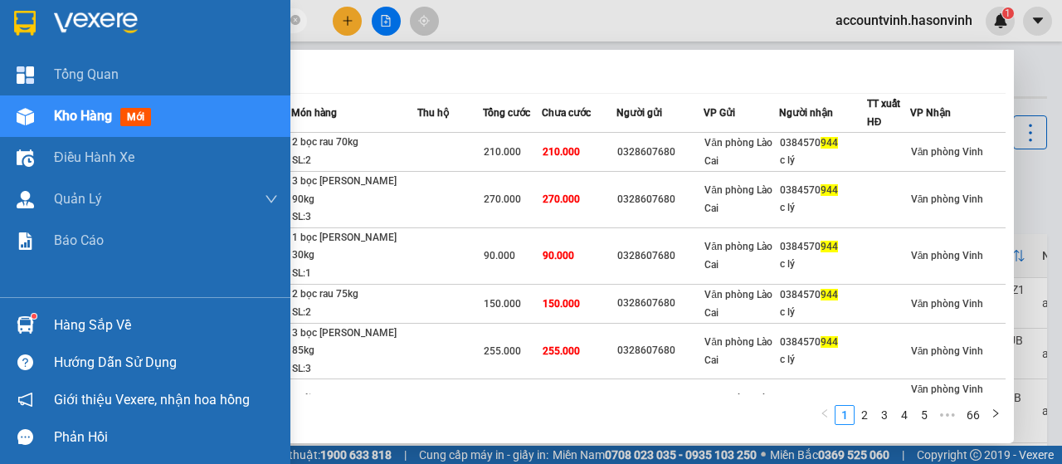
click at [22, 110] on img at bounding box center [25, 116] width 17 height 17
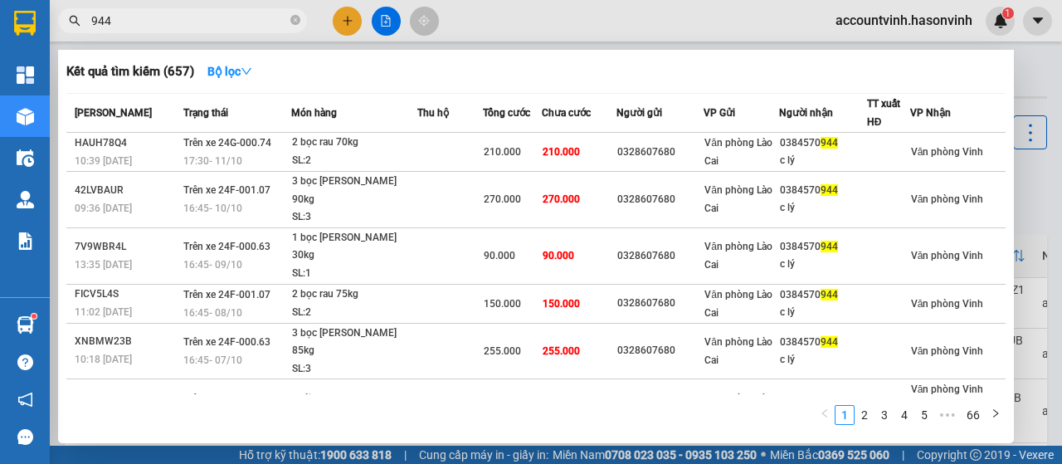
click at [393, 18] on div at bounding box center [531, 232] width 1062 height 464
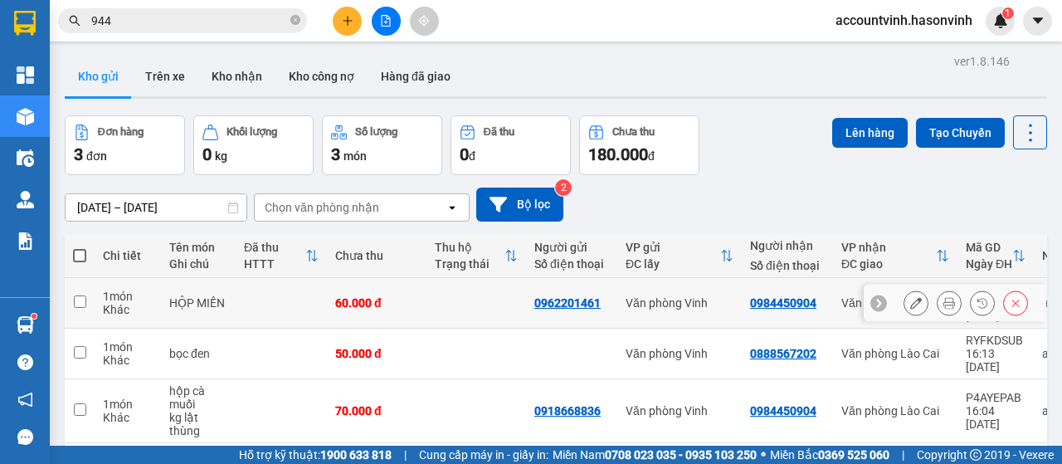
click at [75, 295] on input "checkbox" at bounding box center [80, 301] width 12 height 12
checkbox input "true"
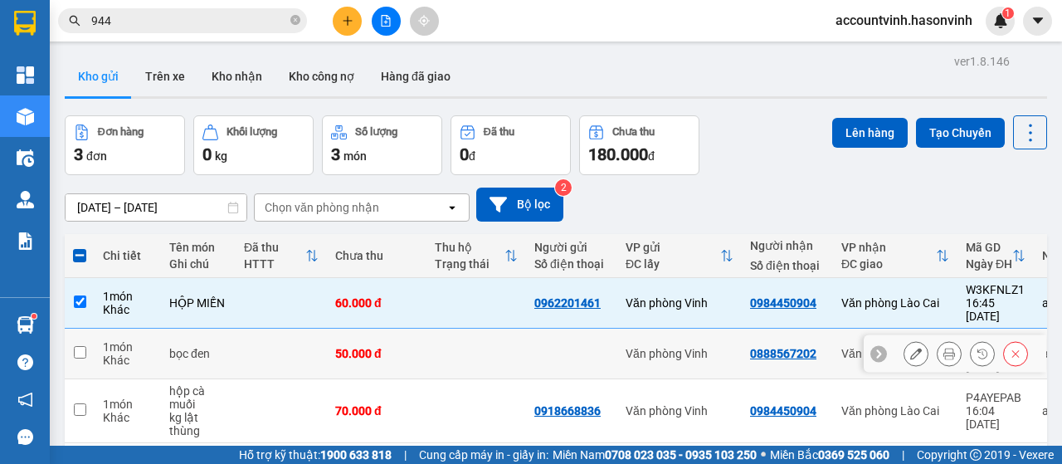
click at [69, 332] on td at bounding box center [80, 354] width 30 height 51
checkbox input "true"
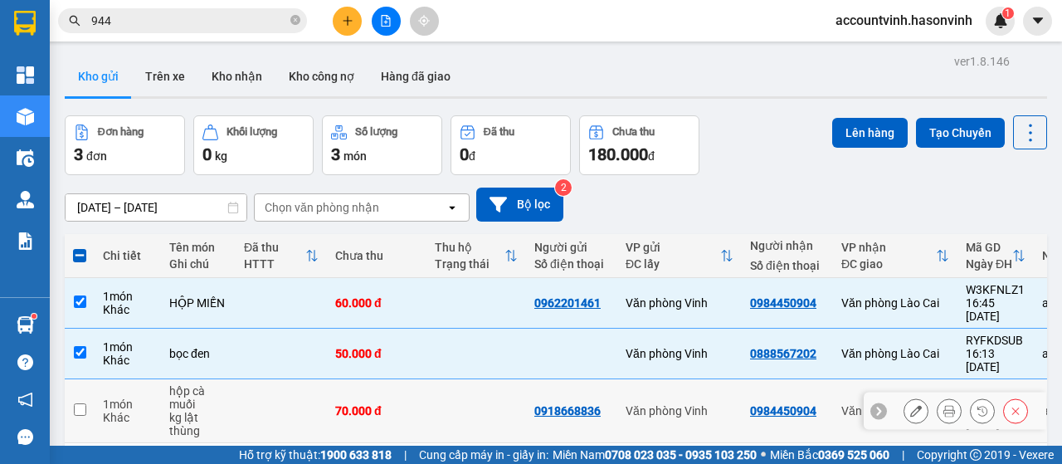
click at [77, 403] on input "checkbox" at bounding box center [80, 409] width 12 height 12
checkbox input "true"
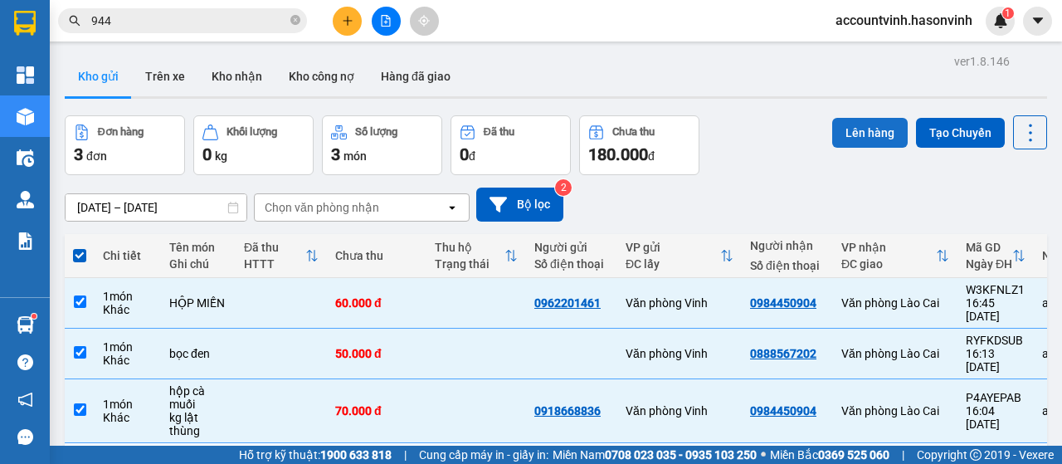
click at [852, 129] on button "Lên hàng" at bounding box center [869, 133] width 75 height 30
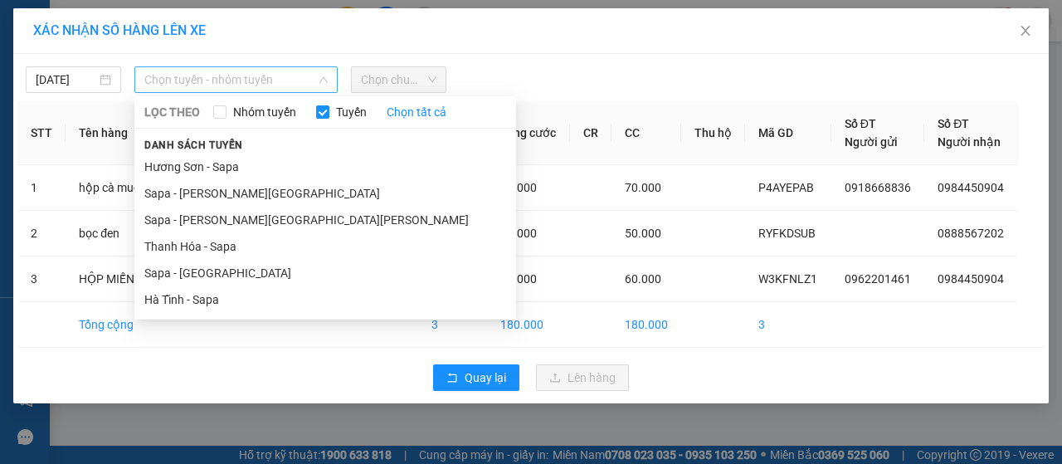
click at [246, 79] on span "Chọn tuyến - nhóm tuyến" at bounding box center [235, 79] width 183 height 25
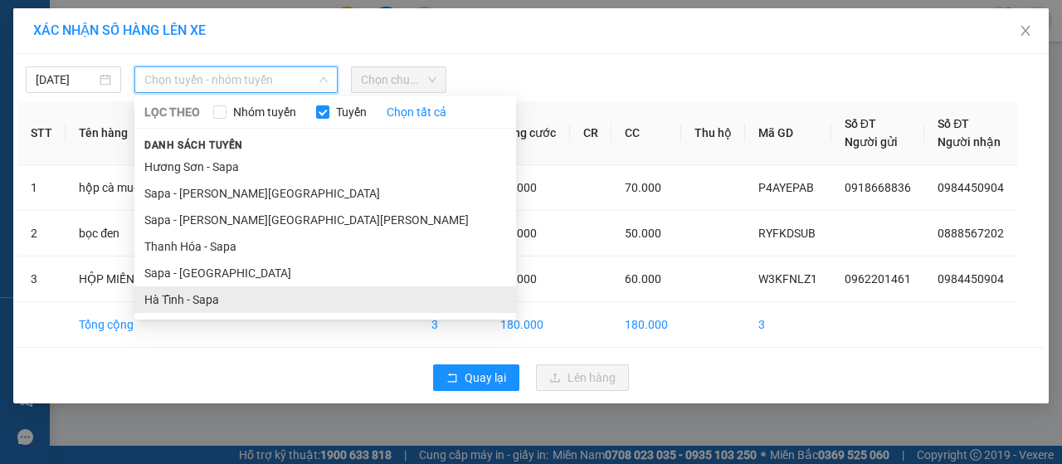
click at [197, 304] on li "Hà Tĩnh - Sapa" at bounding box center [325, 299] width 382 height 27
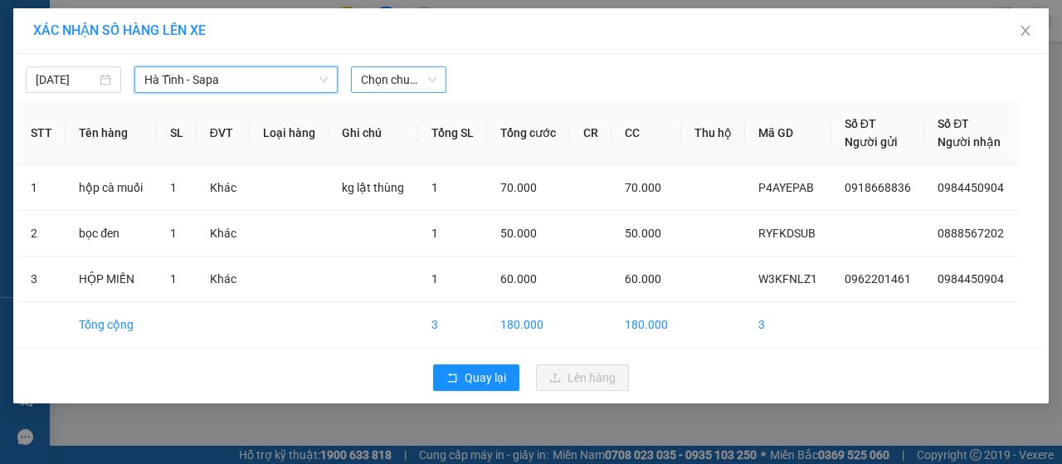
click at [402, 74] on span "Chọn chuyến" at bounding box center [398, 79] width 75 height 25
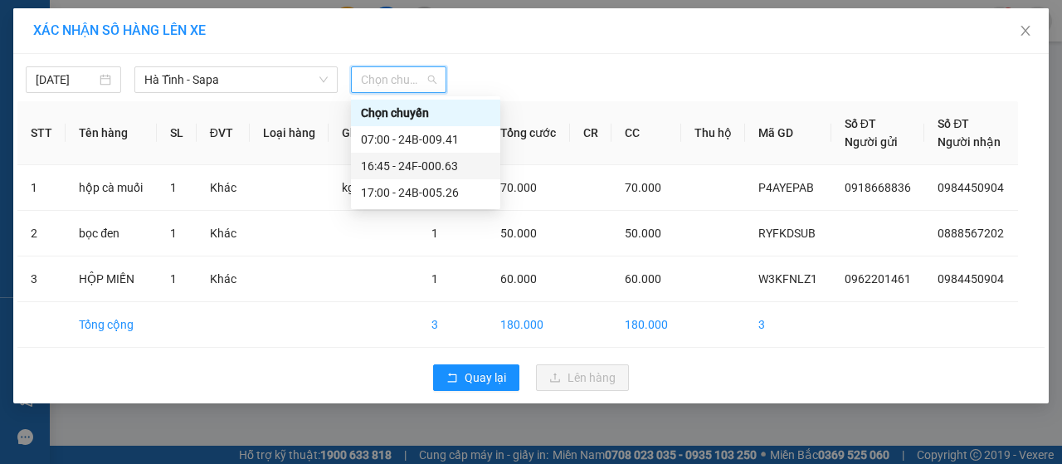
click at [443, 167] on div "16:45 - 24F-000.63" at bounding box center [425, 166] width 129 height 18
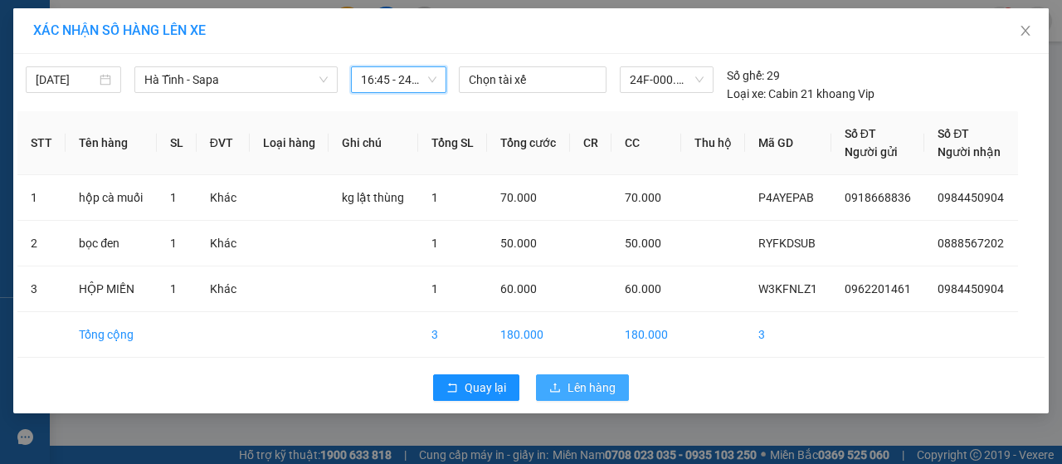
click at [582, 381] on span "Lên hàng" at bounding box center [591, 387] width 48 height 18
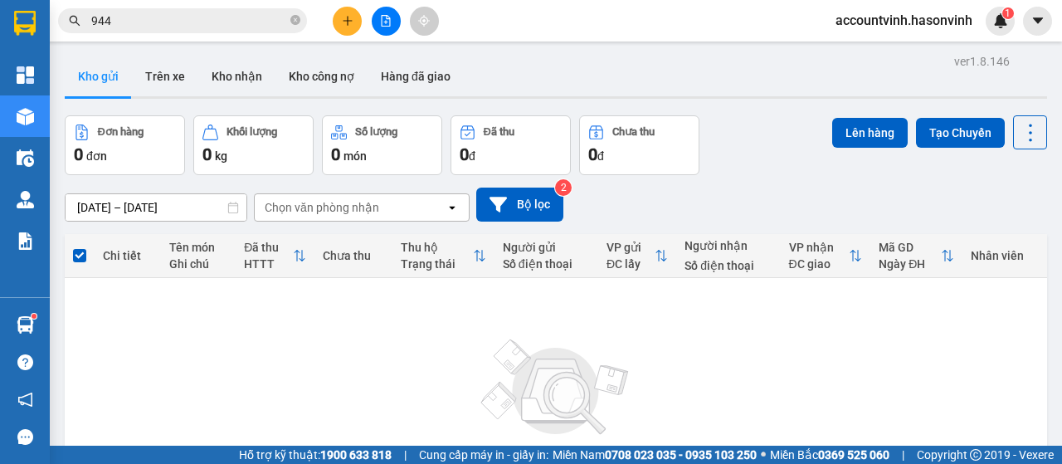
click at [382, 19] on icon "file-add" at bounding box center [386, 21] width 12 height 12
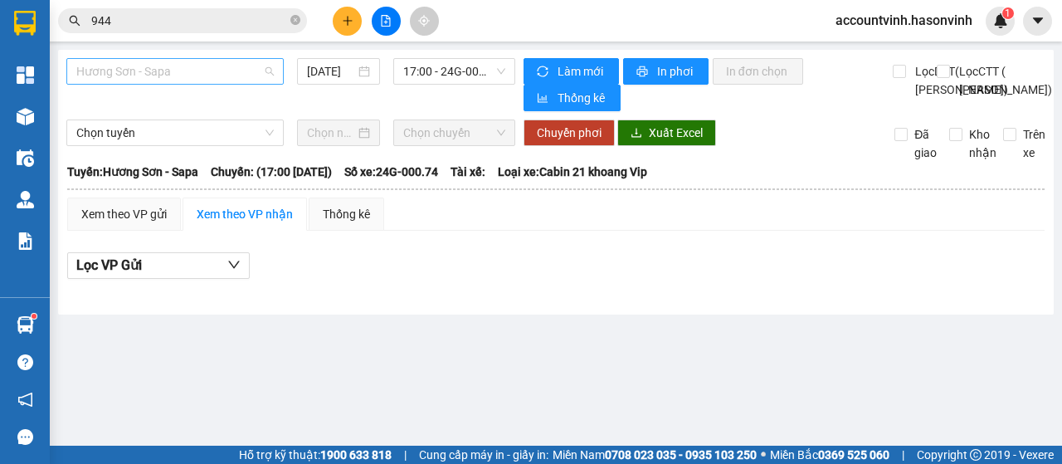
click at [202, 67] on span "Hương Sơn - Sapa" at bounding box center [174, 71] width 197 height 25
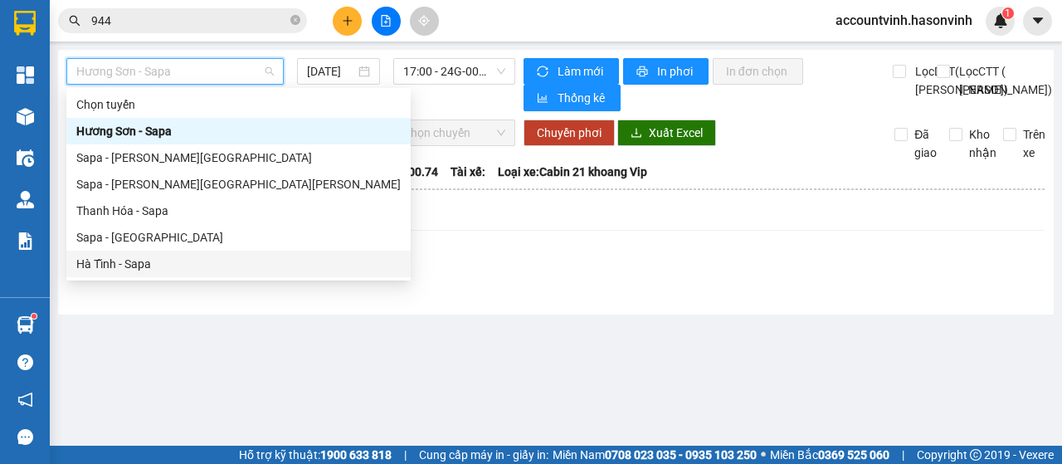
click at [163, 265] on div "Hà Tĩnh - Sapa" at bounding box center [238, 264] width 324 height 18
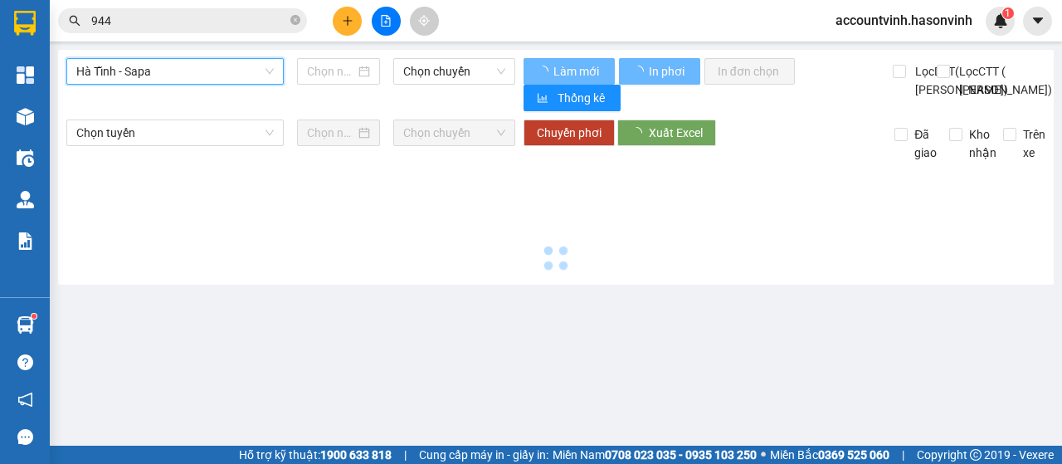
type input "[DATE]"
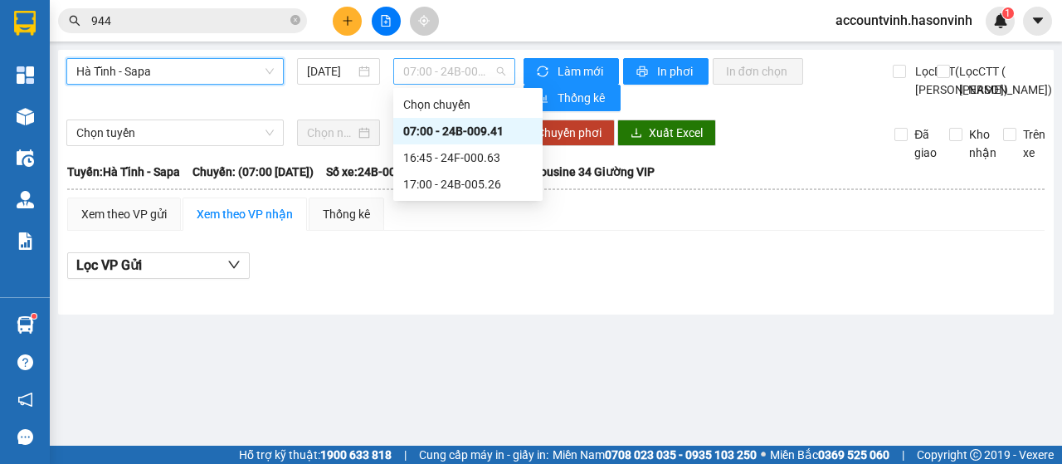
click at [429, 80] on span "07:00 - 24B-009.41" at bounding box center [453, 71] width 101 height 25
click at [448, 159] on div "16:45 - 24F-000.63" at bounding box center [467, 158] width 129 height 18
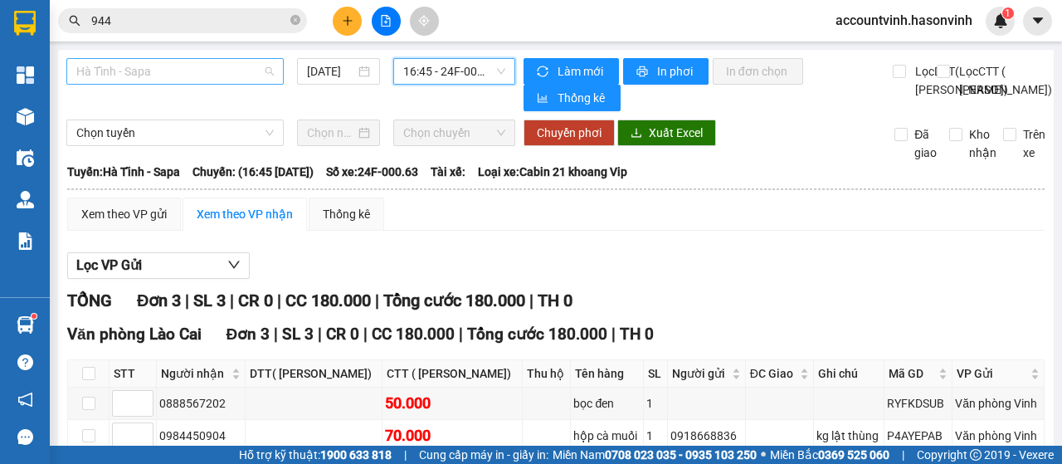
click at [256, 72] on span "Hà Tĩnh - Sapa" at bounding box center [174, 71] width 197 height 25
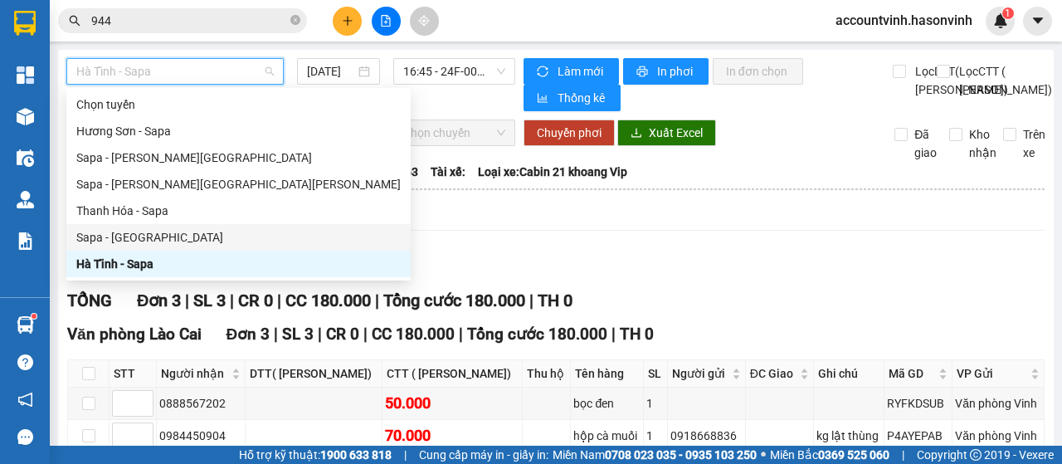
click at [156, 238] on div "Sapa - [GEOGRAPHIC_DATA]" at bounding box center [238, 237] width 324 height 18
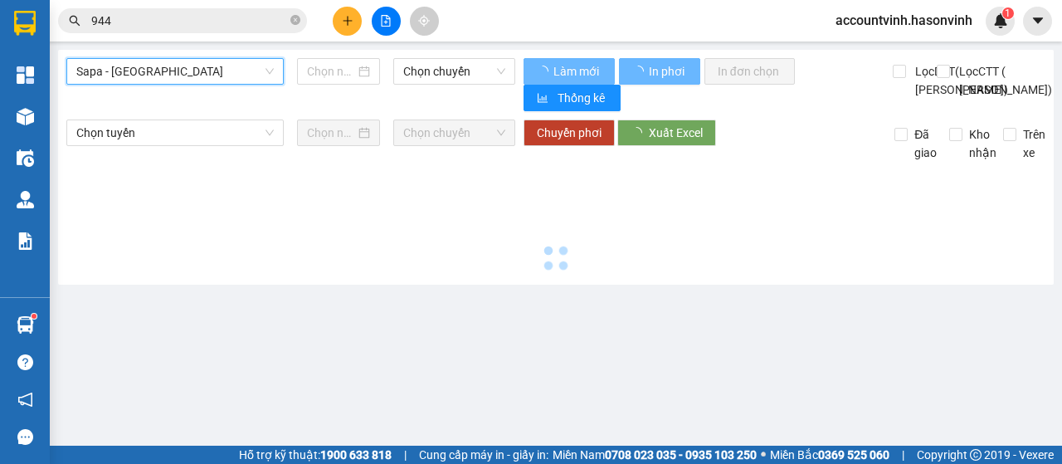
type input "[DATE]"
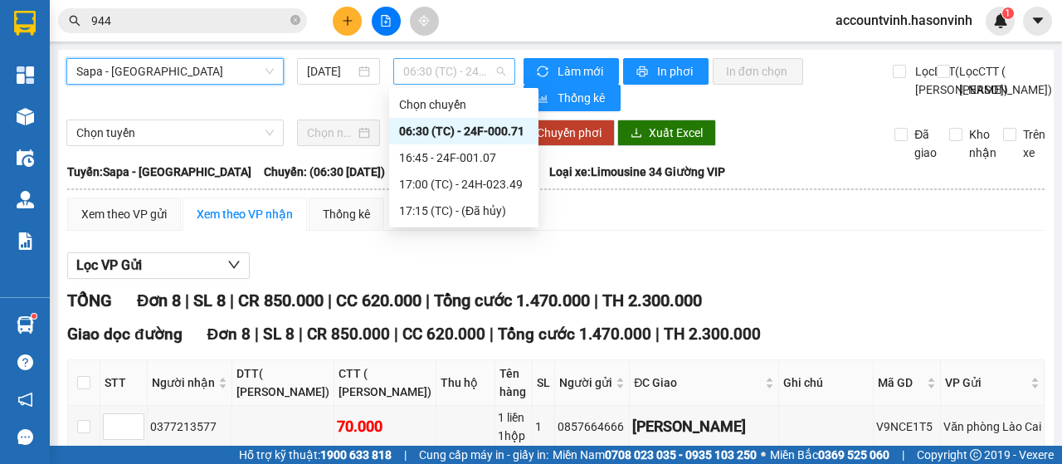
click at [436, 75] on span "06:30 (TC) - 24F-000.71" at bounding box center [453, 71] width 101 height 25
click at [507, 187] on div "17:00 (TC) - 24H-023.49" at bounding box center [463, 184] width 129 height 18
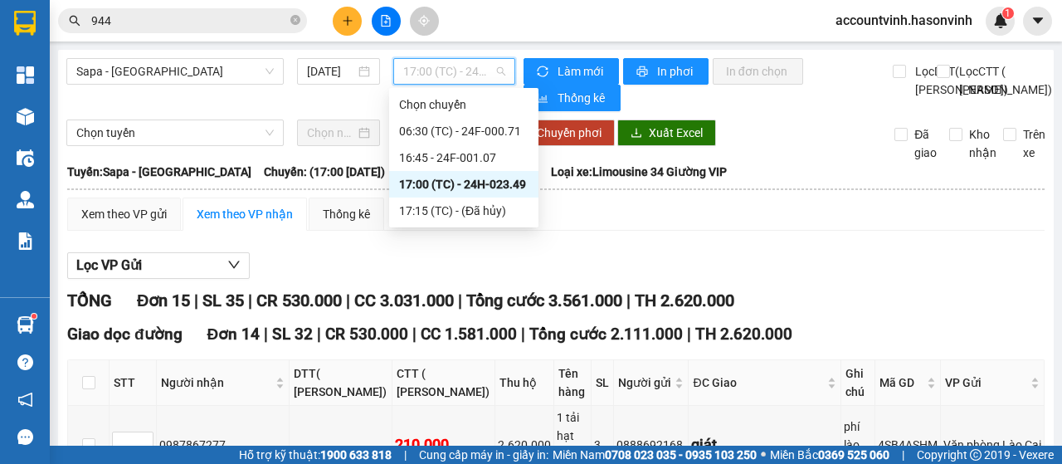
click at [431, 75] on span "17:00 (TC) - 24H-023.49" at bounding box center [453, 71] width 101 height 25
click at [491, 153] on div "16:45 - 24F-001.07" at bounding box center [463, 158] width 129 height 18
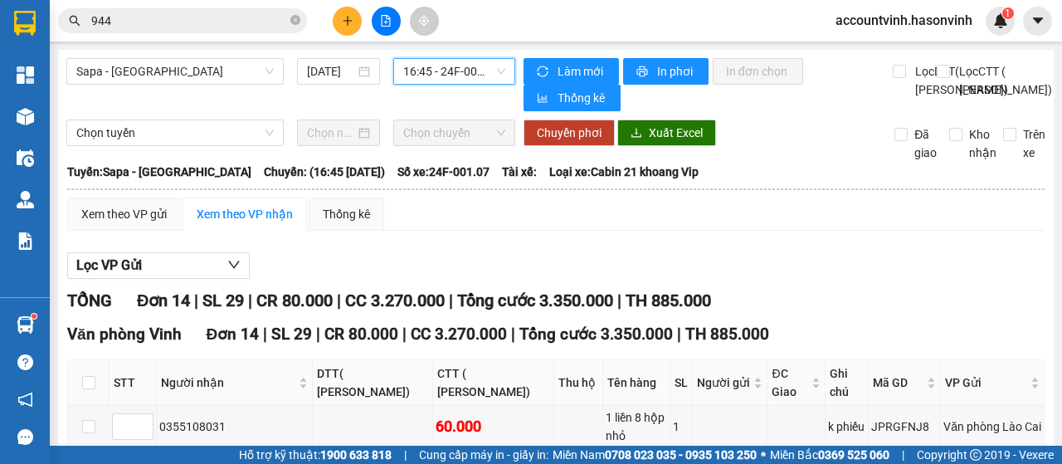
click at [453, 71] on span "16:45 - 24F-001.07" at bounding box center [453, 71] width 101 height 25
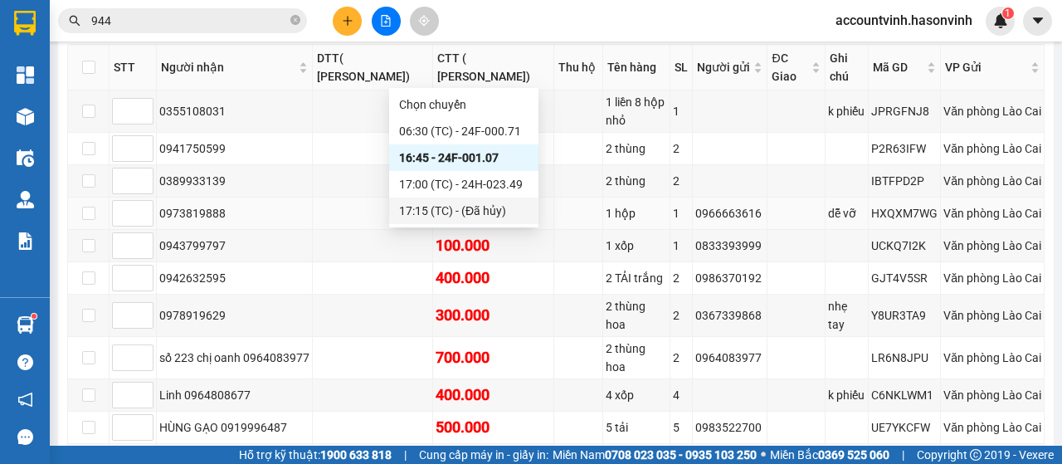
scroll to position [289, 0]
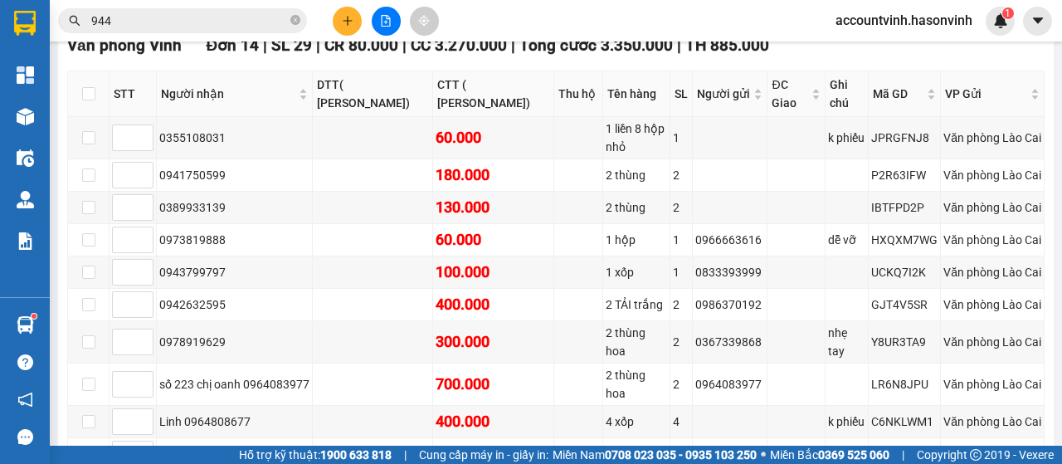
click at [842, 68] on div "[PERSON_NAME] 14 | SL 29 | CR 80.000 | CC 3.270.000 | [PERSON_NAME] 3.350.000 |…" at bounding box center [555, 334] width 977 height 670
click at [390, 19] on icon "file-add" at bounding box center [386, 21] width 12 height 12
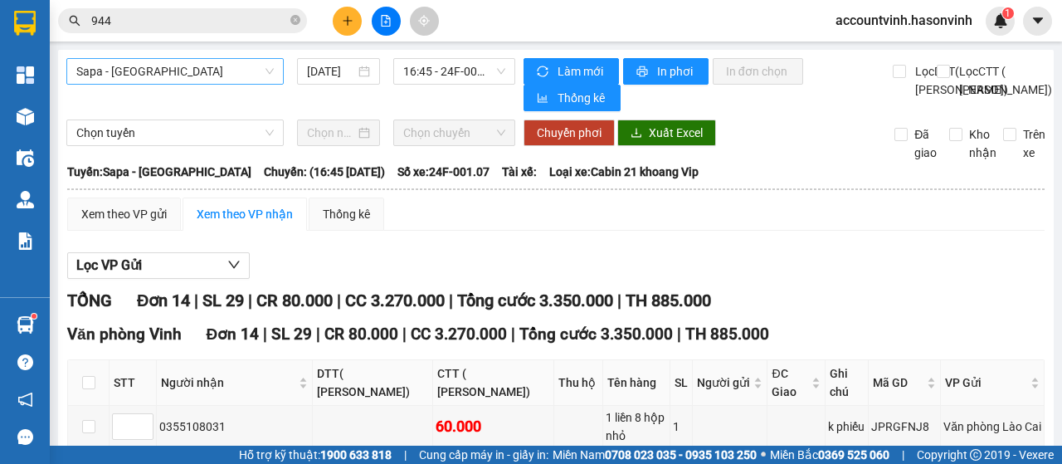
click at [229, 76] on span "Sapa - [GEOGRAPHIC_DATA]" at bounding box center [174, 71] width 197 height 25
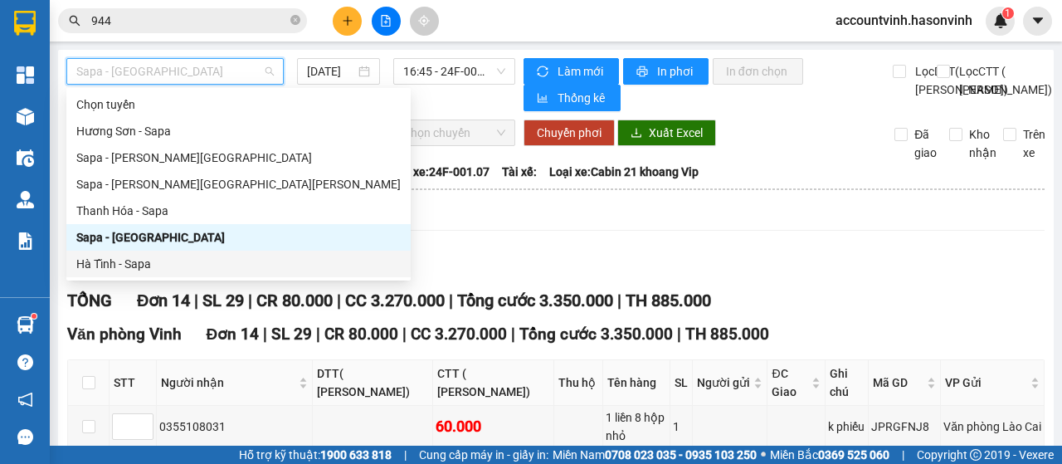
click at [143, 266] on div "Hà Tĩnh - Sapa" at bounding box center [238, 264] width 324 height 18
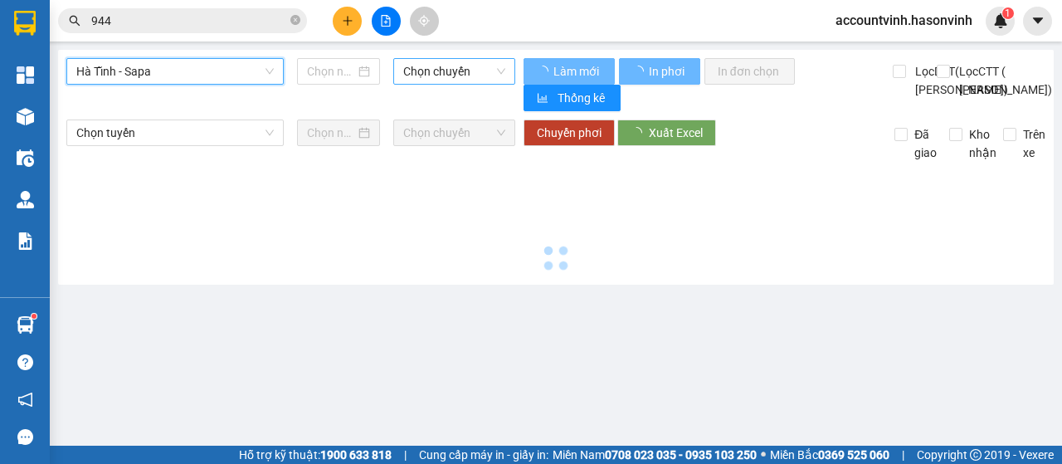
type input "[DATE]"
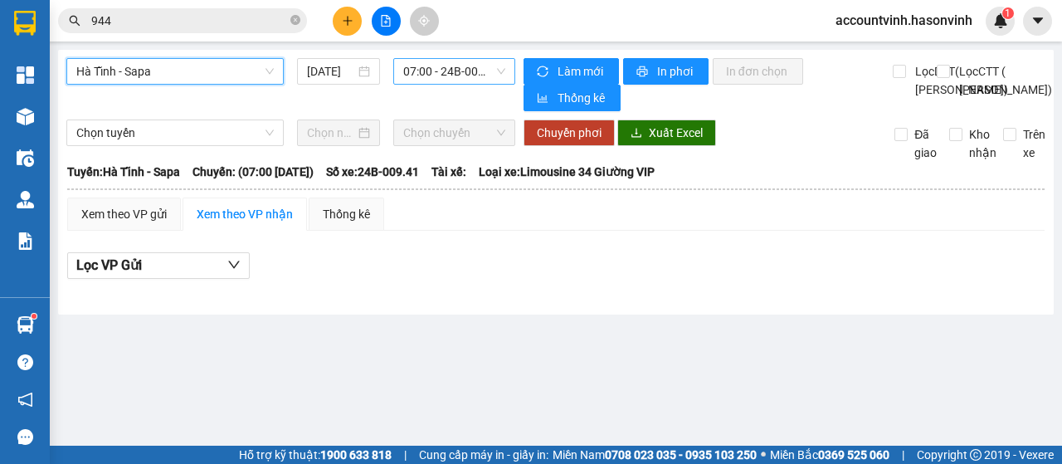
click at [451, 72] on span "07:00 - 24B-009.41" at bounding box center [453, 71] width 101 height 25
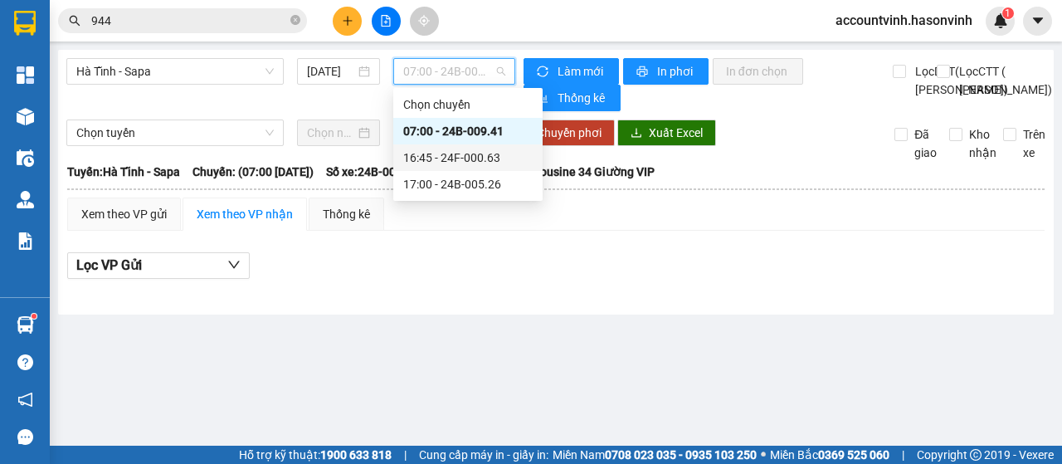
click at [470, 155] on div "16:45 - 24F-000.63" at bounding box center [467, 158] width 129 height 18
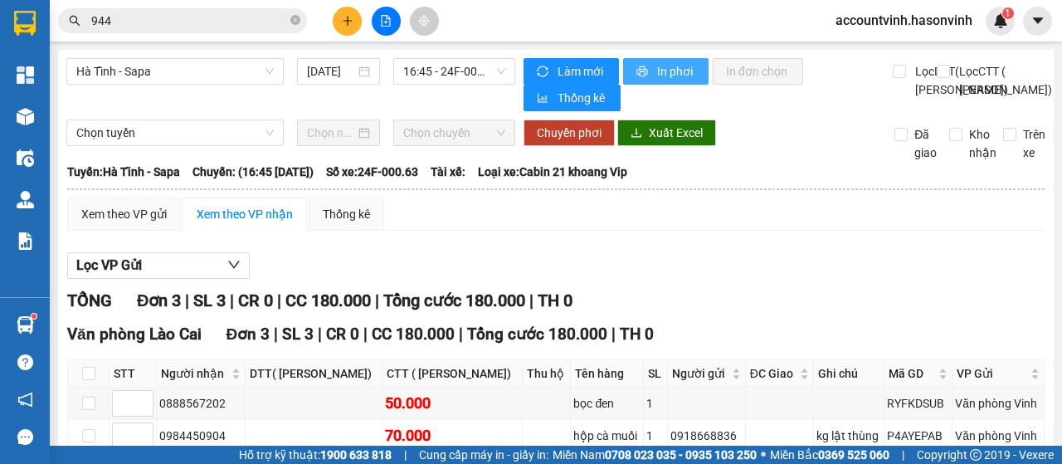
click at [670, 66] on span "In phơi" at bounding box center [676, 71] width 38 height 18
click at [204, 69] on span "Hà Tĩnh - Sapa" at bounding box center [174, 71] width 197 height 25
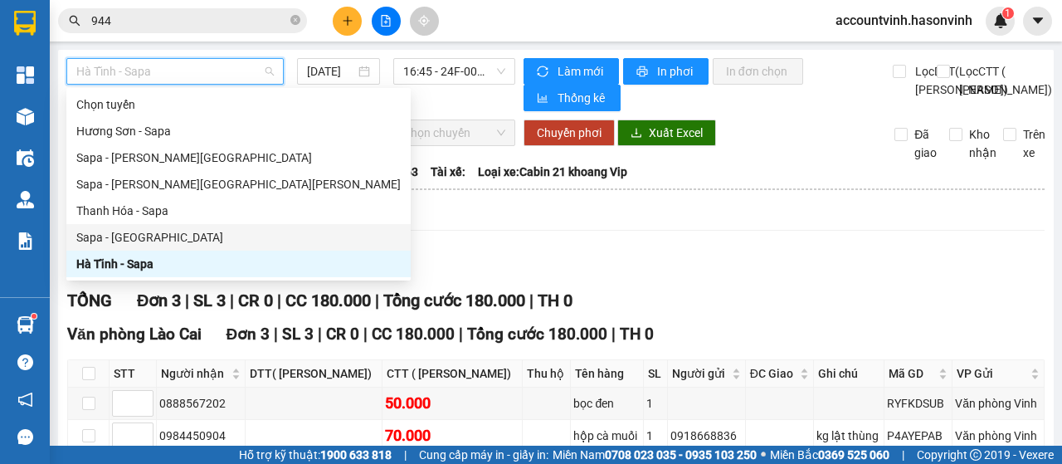
click at [144, 239] on div "Sapa - [GEOGRAPHIC_DATA]" at bounding box center [238, 237] width 324 height 18
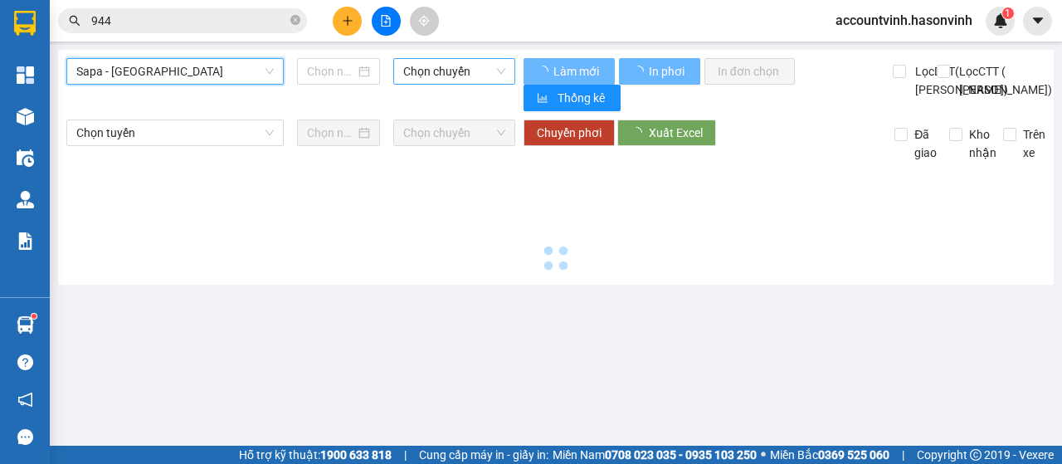
type input "[DATE]"
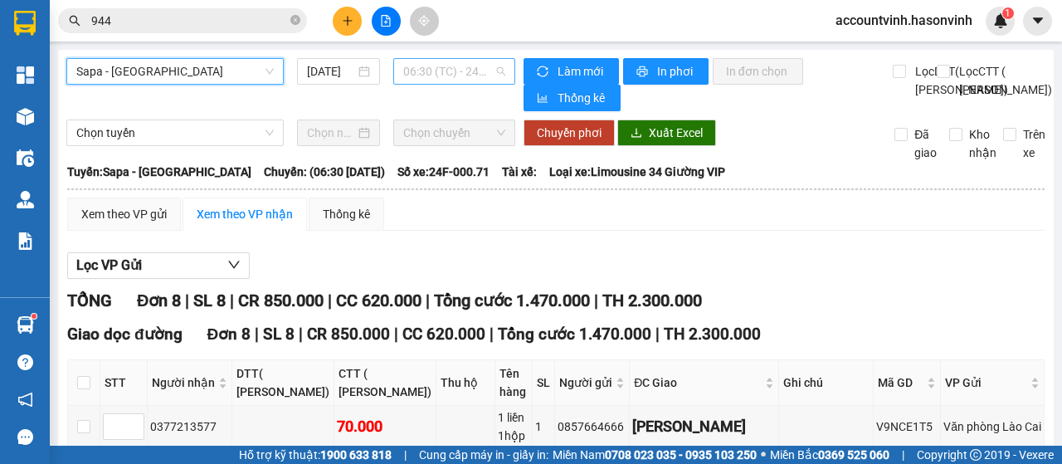
click at [421, 71] on span "06:30 (TC) - 24F-000.71" at bounding box center [453, 71] width 101 height 25
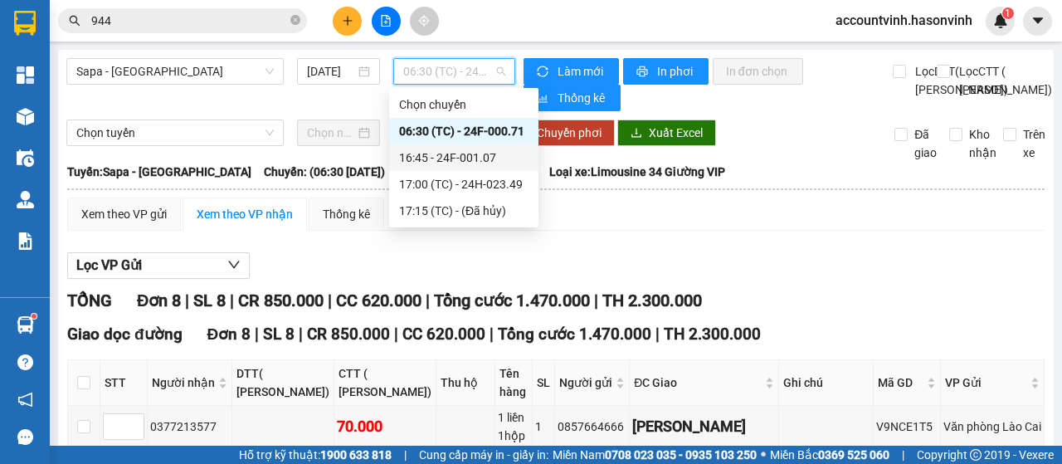
click at [476, 162] on div "16:45 - 24F-001.07" at bounding box center [463, 158] width 129 height 18
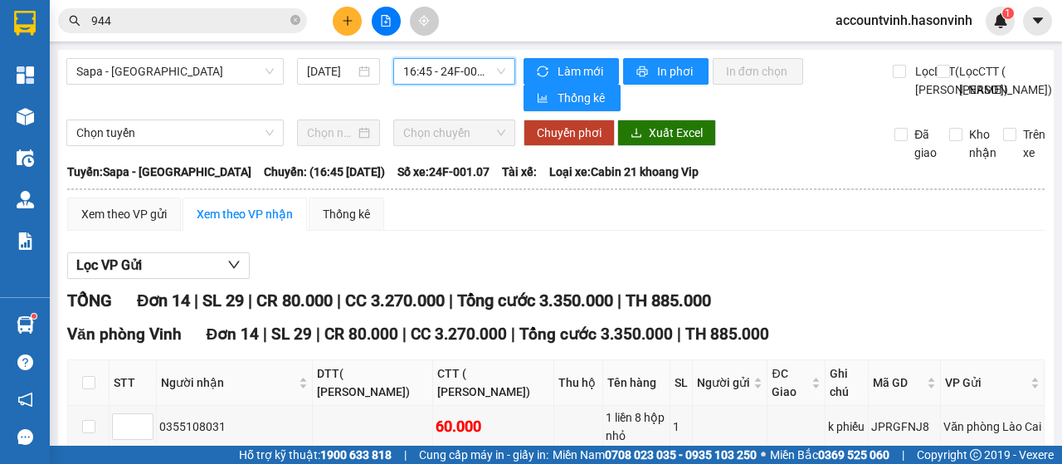
click at [426, 69] on span "16:45 - 24F-001.07" at bounding box center [453, 71] width 101 height 25
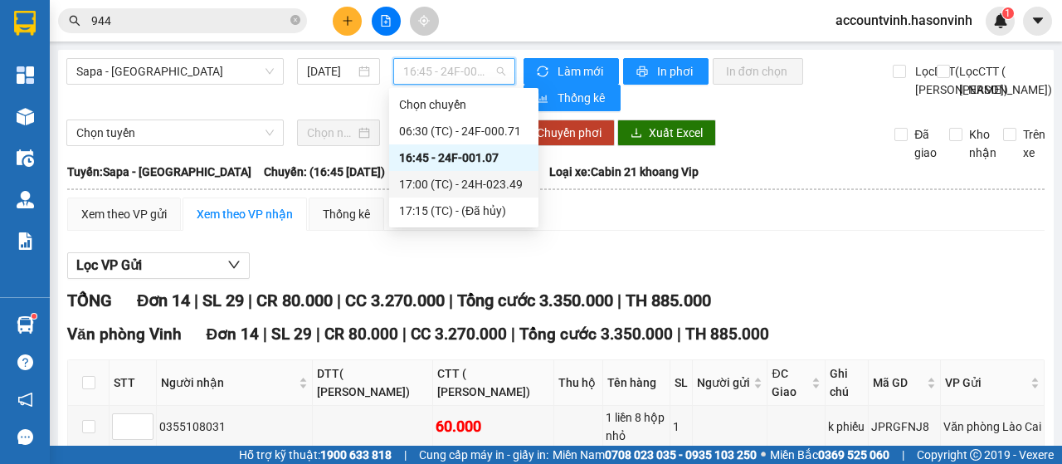
click at [489, 183] on div "17:00 (TC) - 24H-023.49" at bounding box center [463, 184] width 129 height 18
